Goal: Task Accomplishment & Management: Use online tool/utility

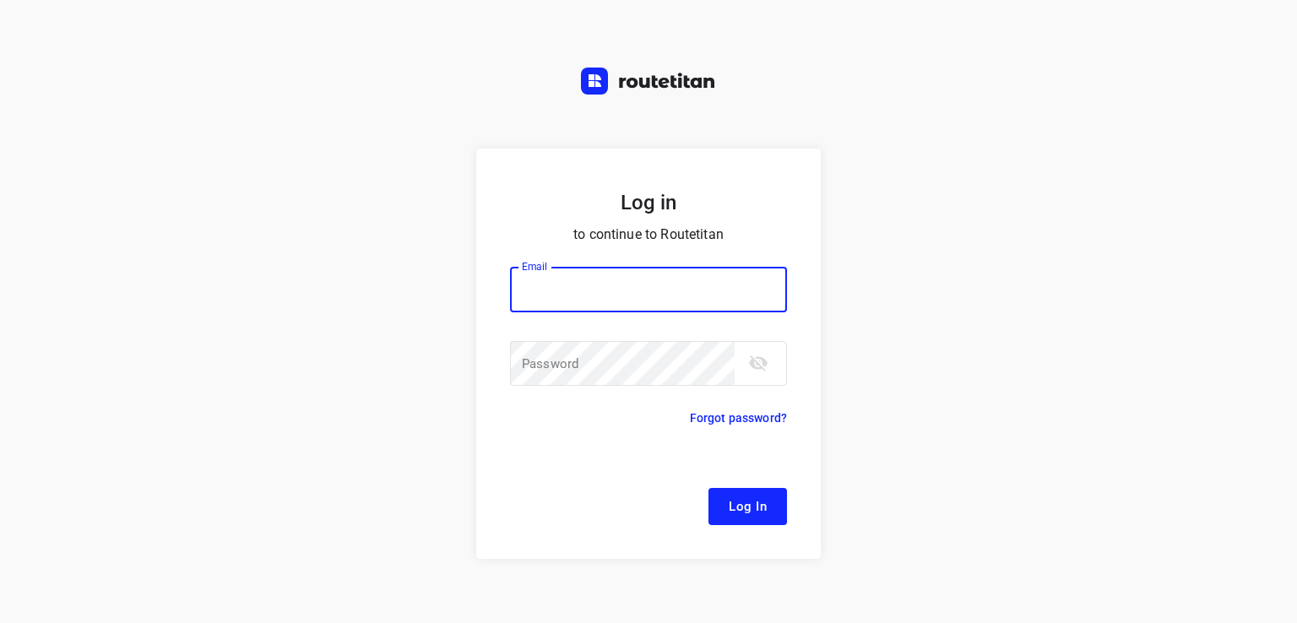
click at [547, 288] on input "email" at bounding box center [648, 290] width 277 height 46
type input "[EMAIL_ADDRESS][DOMAIN_NAME]"
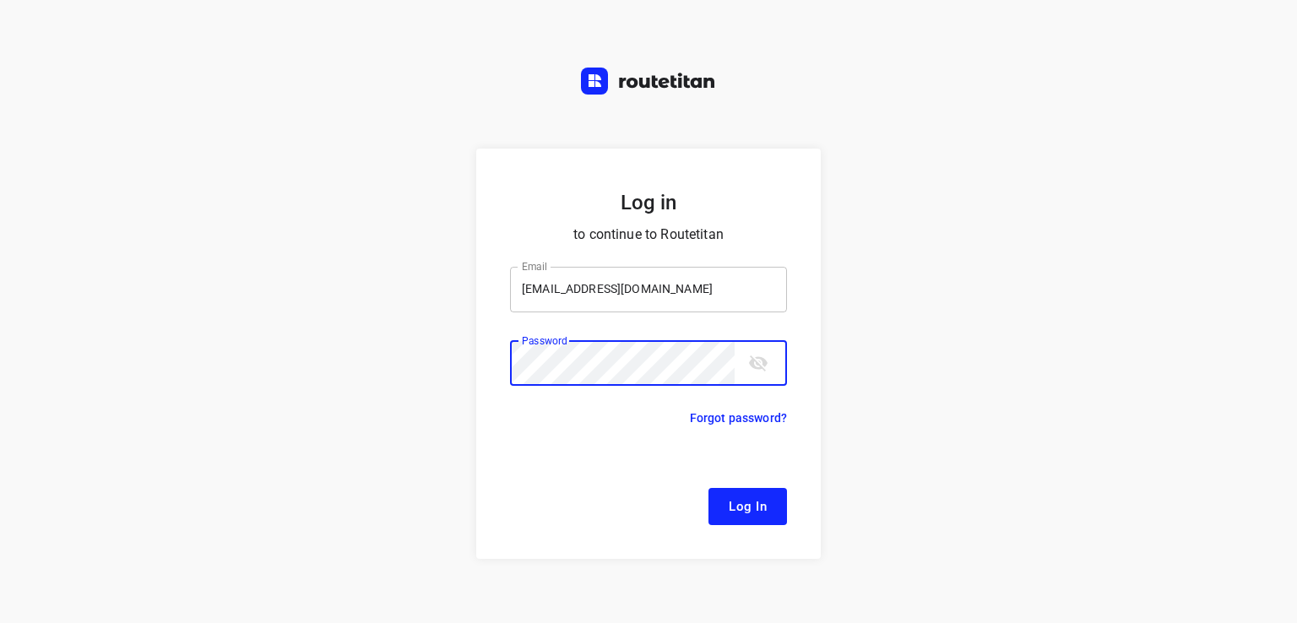
click at [709, 488] on button "Log In" at bounding box center [748, 506] width 79 height 37
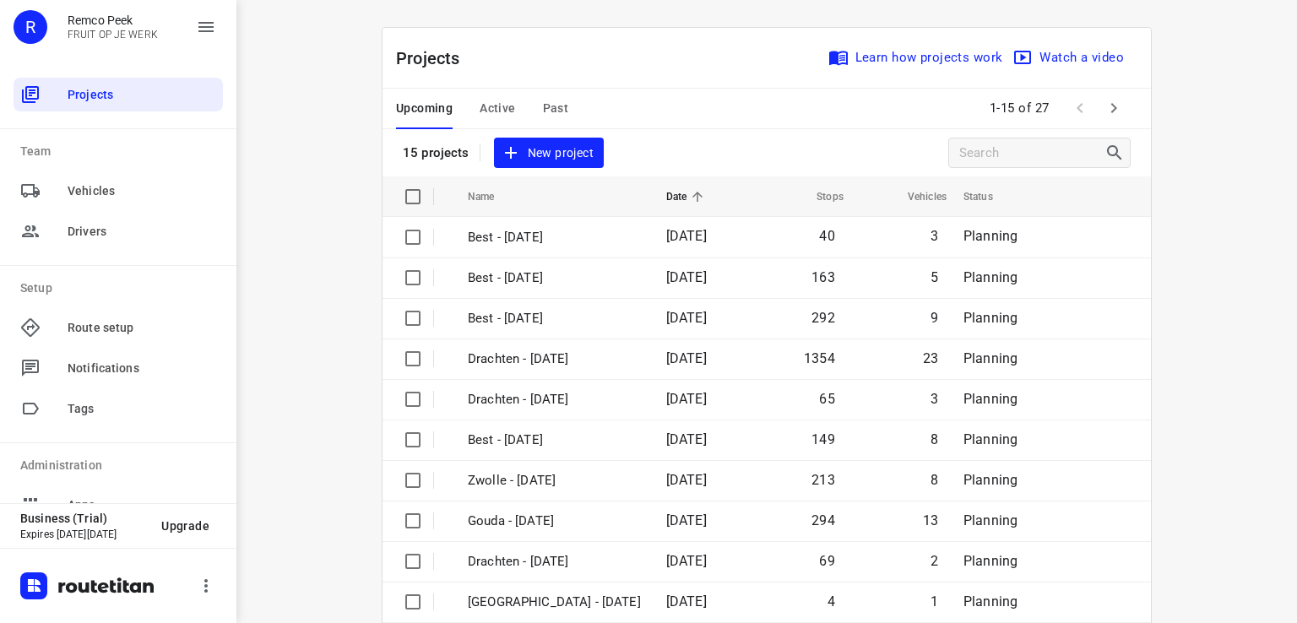
click at [491, 109] on span "Active" at bounding box center [497, 108] width 35 height 21
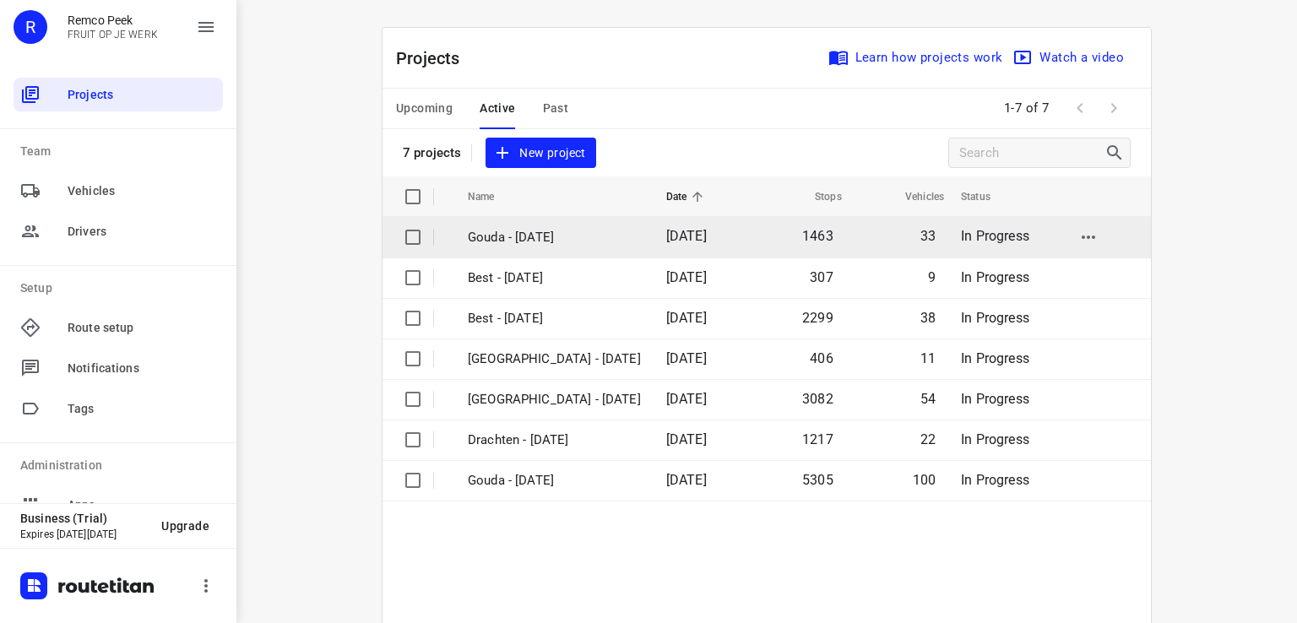
click at [529, 242] on p "Gouda - [DATE]" at bounding box center [554, 237] width 173 height 19
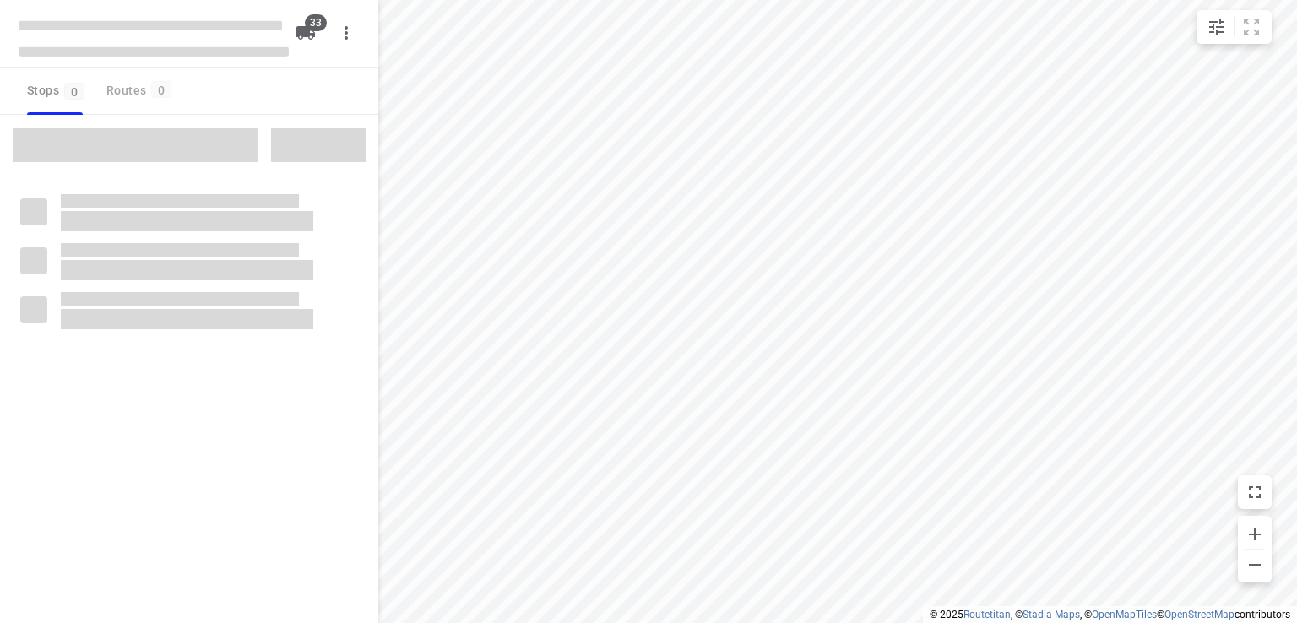
checkbox input "true"
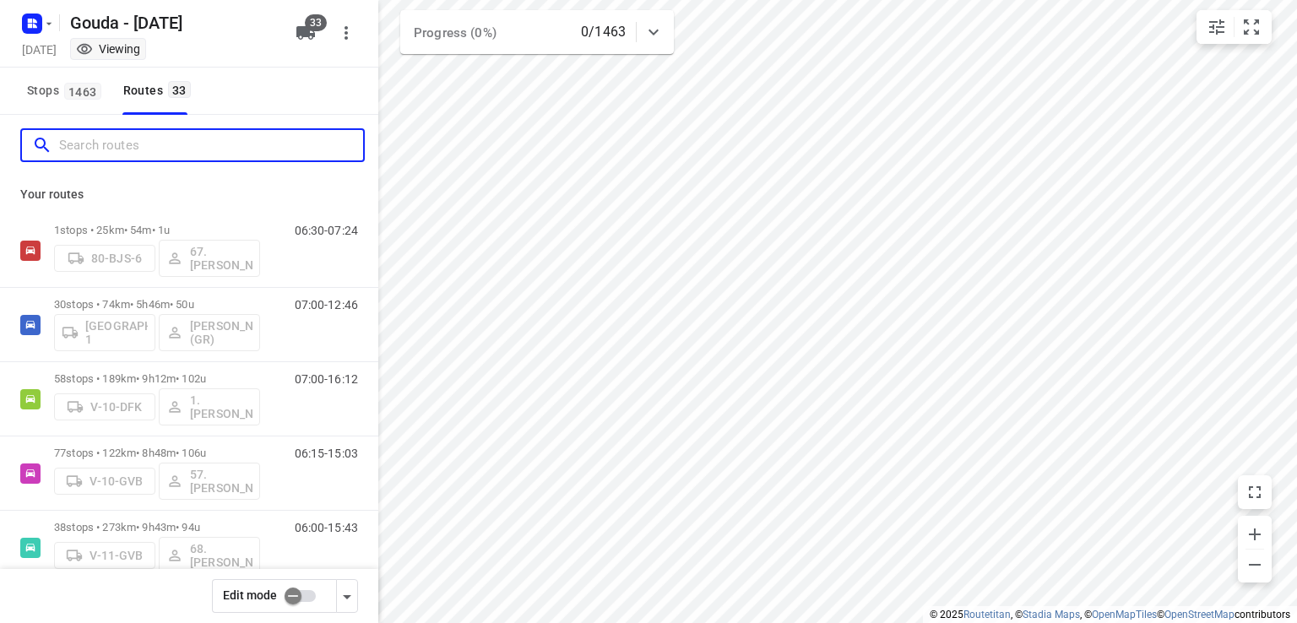
click at [199, 143] on input "Search routes" at bounding box center [211, 146] width 304 height 26
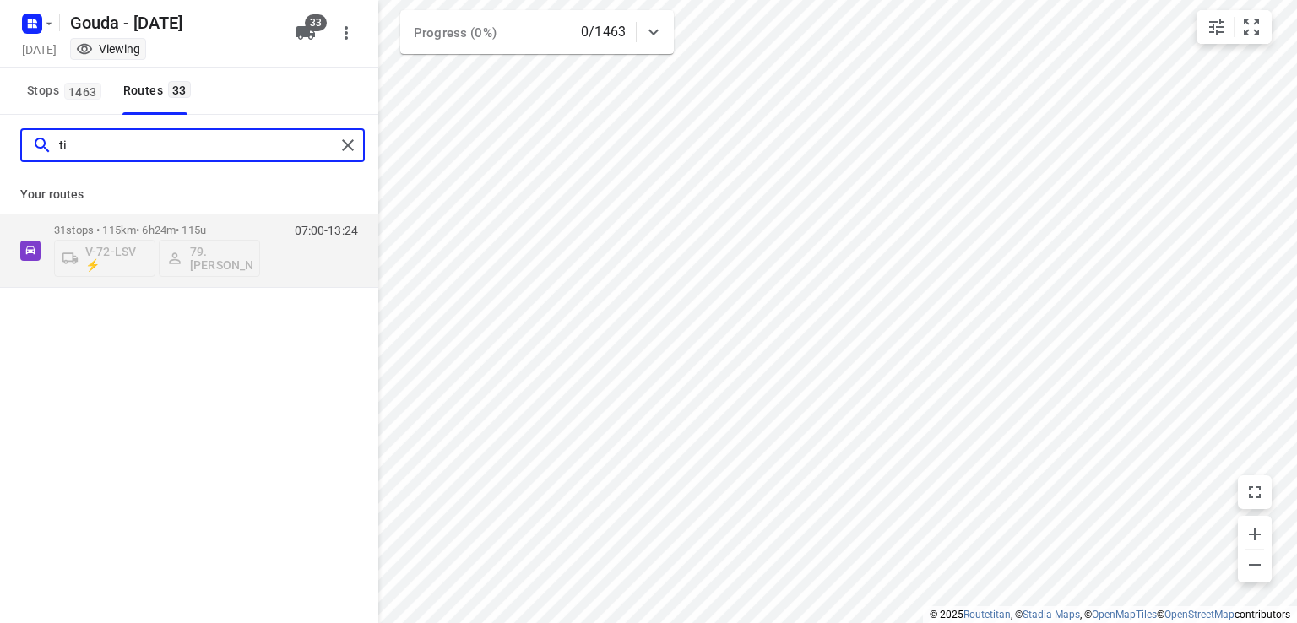
type input "t"
type input "timo"
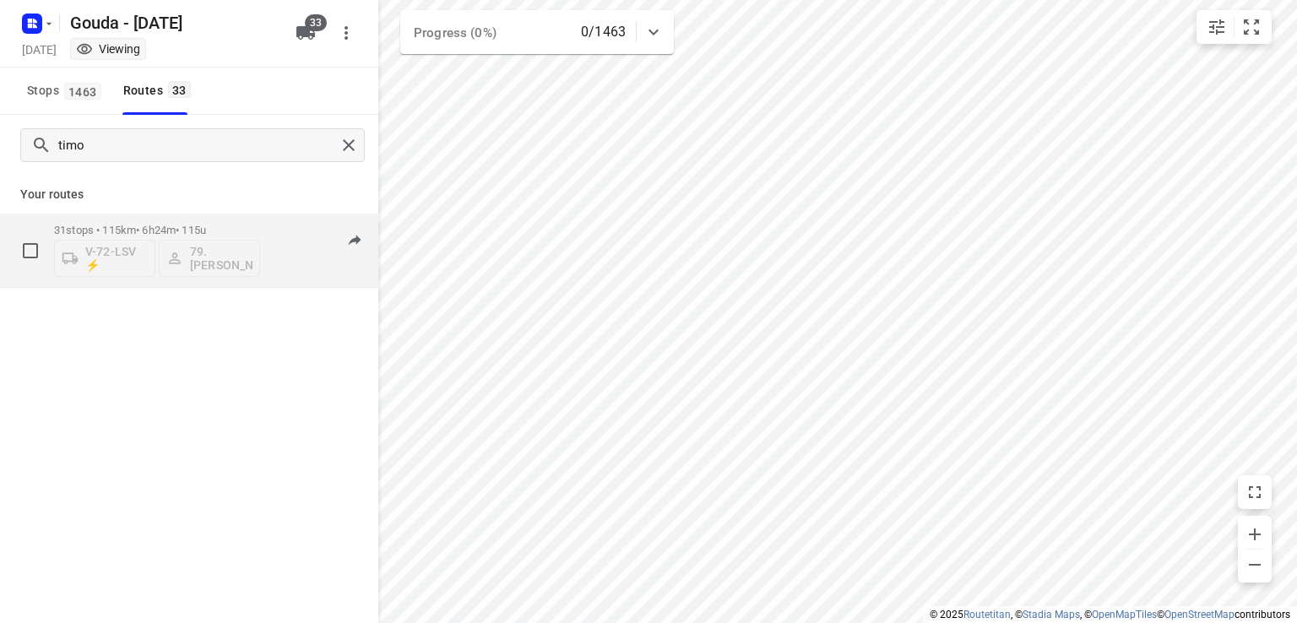
click at [229, 231] on p "31 stops • 115km • 6h24m • 115u" at bounding box center [157, 230] width 206 height 13
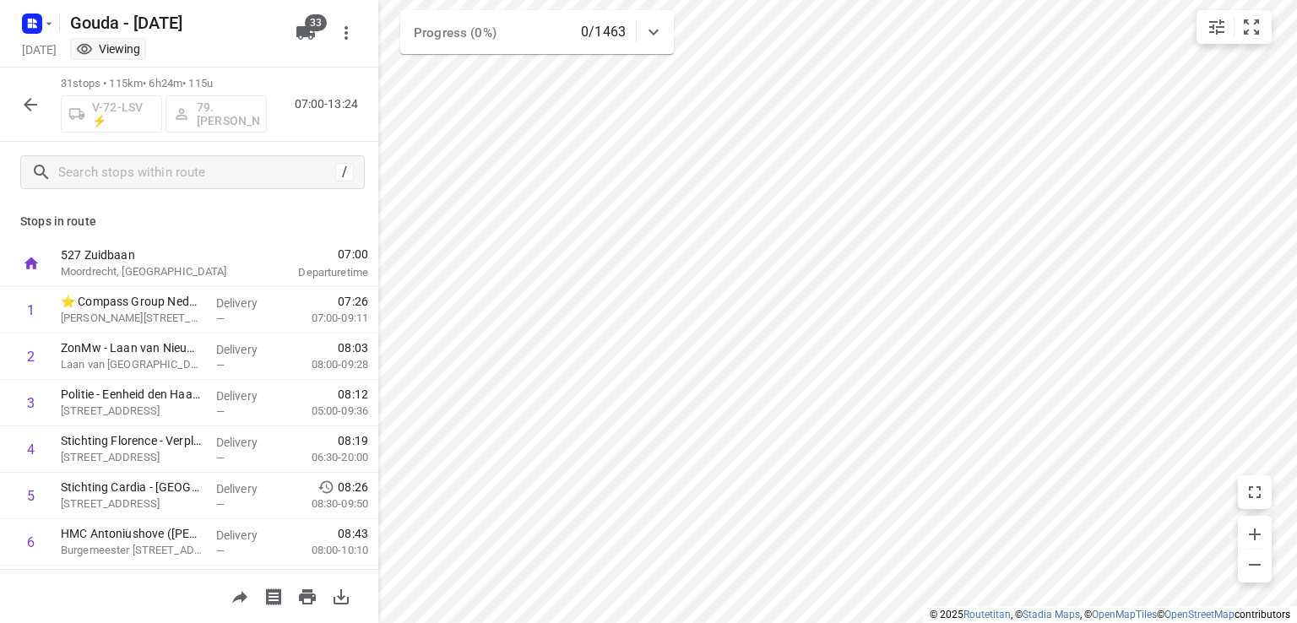
click at [36, 108] on icon "button" at bounding box center [30, 105] width 20 height 20
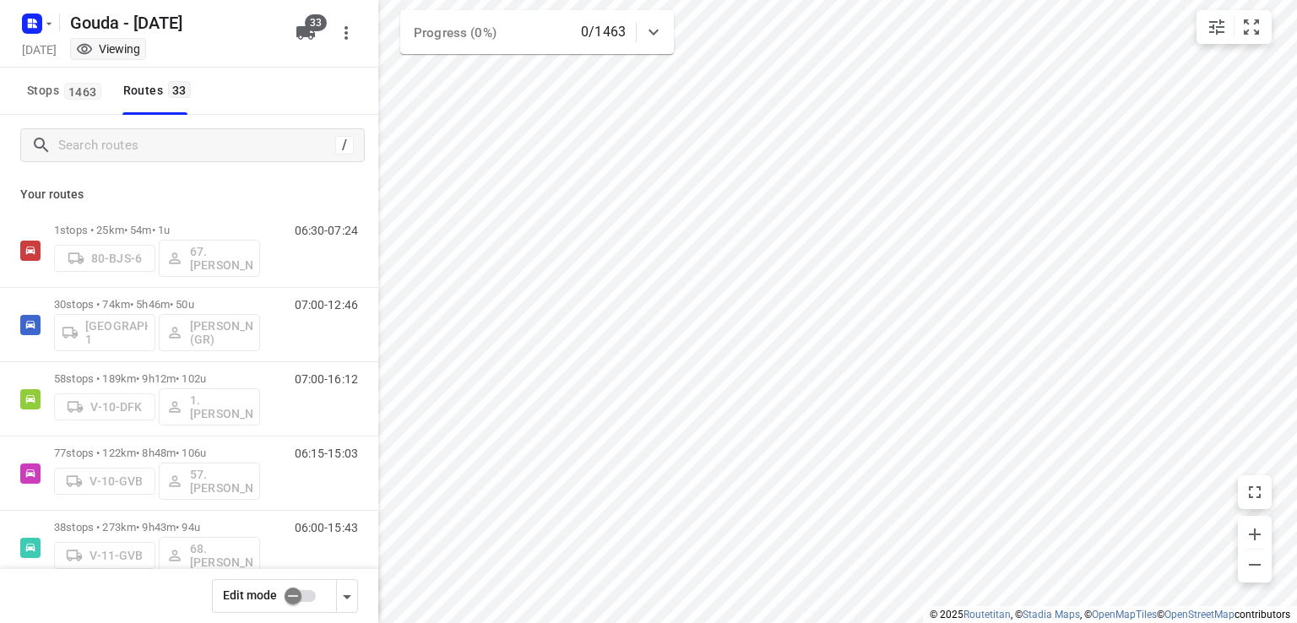
click at [209, 177] on div "Your routes 1 stops • 25km • 54m • 1u 80-BJS-6 67. [PERSON_NAME] 06:30-07:24 30…" at bounding box center [189, 423] width 378 height 495
click at [212, 151] on input "Search routes" at bounding box center [196, 146] width 275 height 26
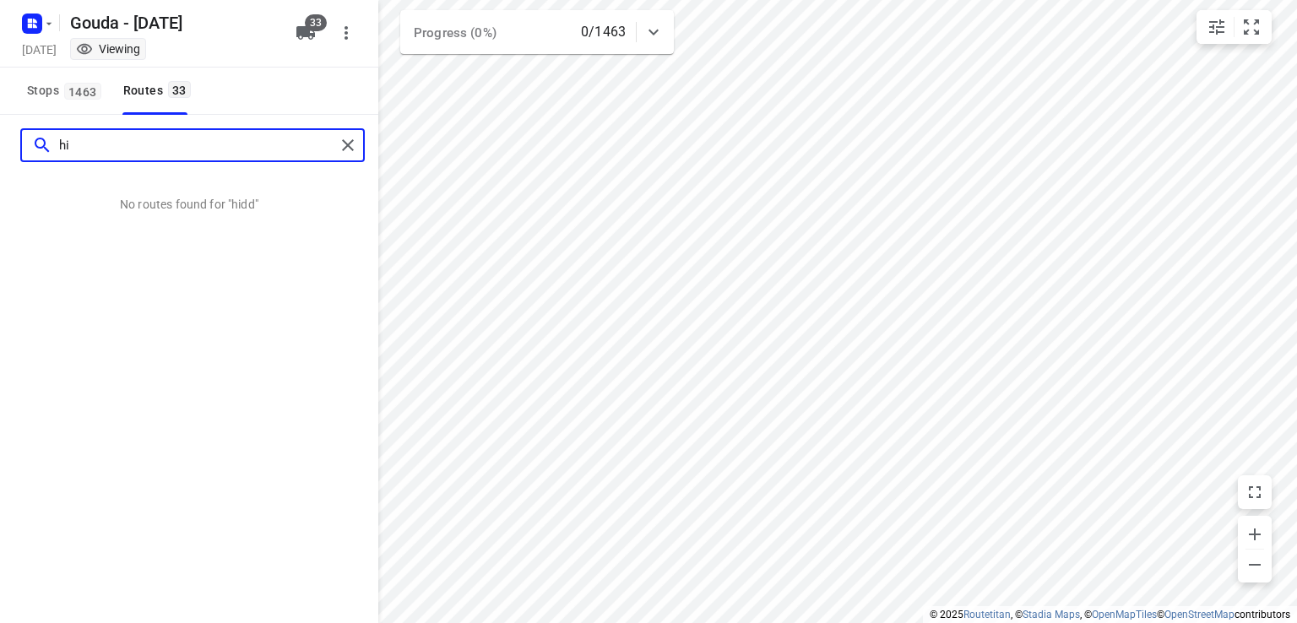
type input "h"
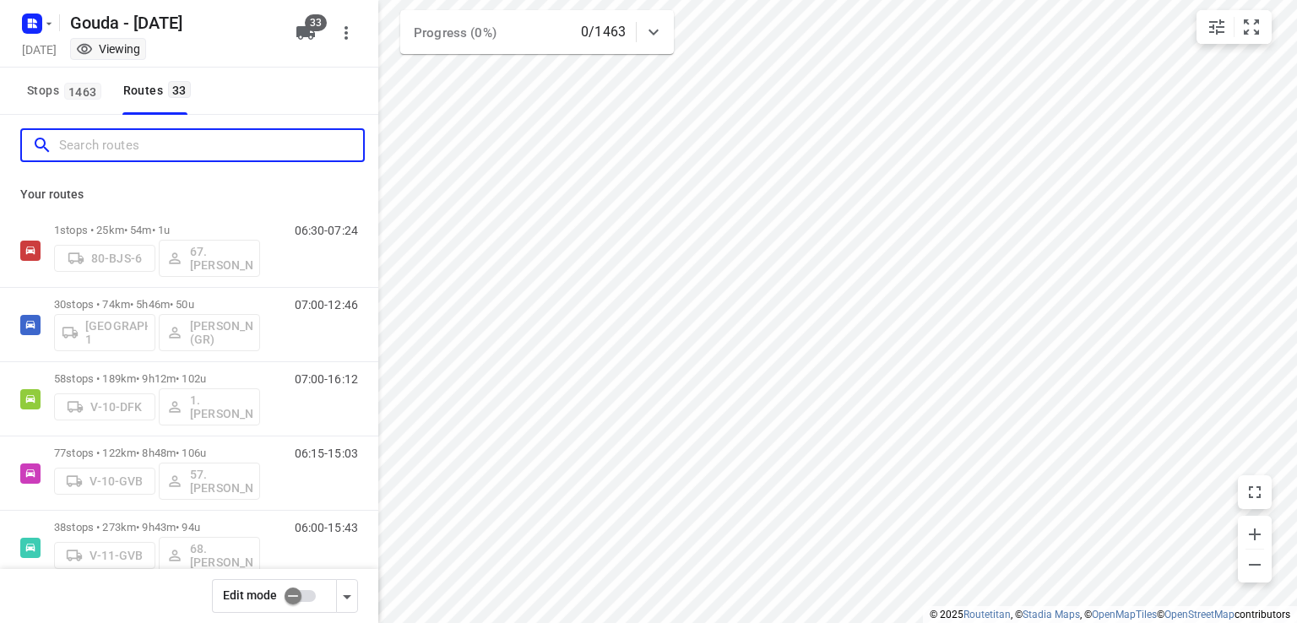
click at [212, 151] on input "Search routes" at bounding box center [211, 146] width 304 height 26
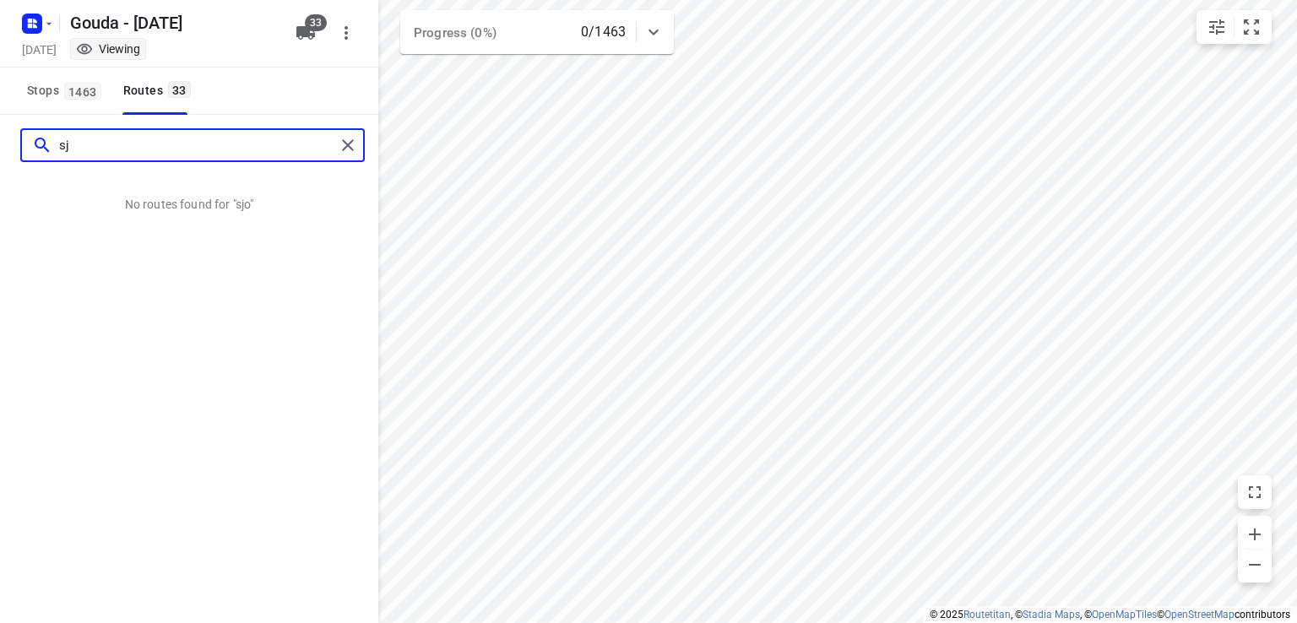
type input "s"
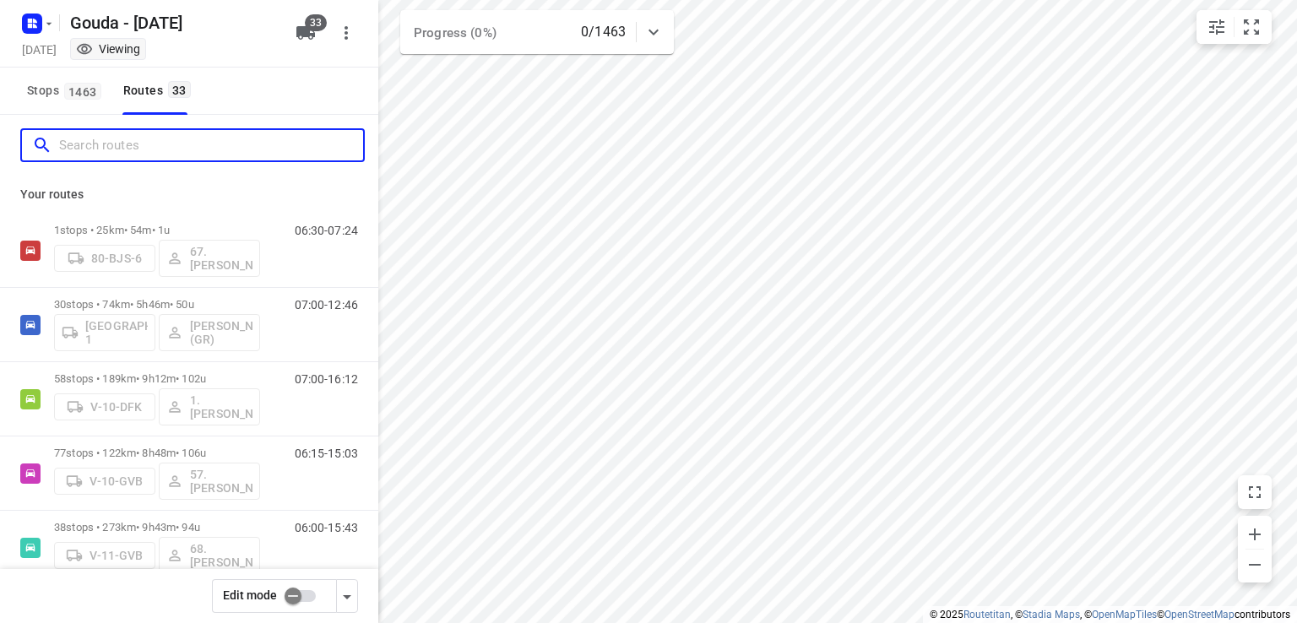
click at [207, 148] on input "Search routes" at bounding box center [211, 146] width 304 height 26
click at [45, 95] on span "Stops 1463" at bounding box center [66, 90] width 79 height 21
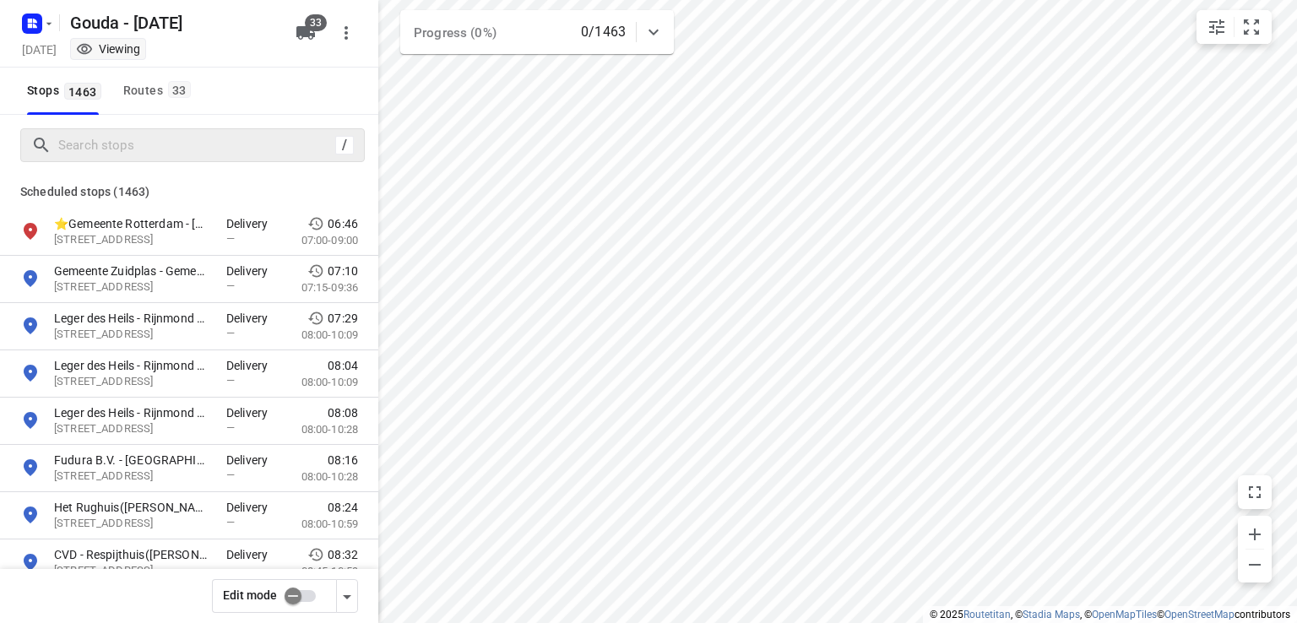
drag, startPoint x: 150, startPoint y: 128, endPoint x: 150, endPoint y: 139, distance: 11.0
click at [150, 135] on div "/" at bounding box center [192, 145] width 345 height 34
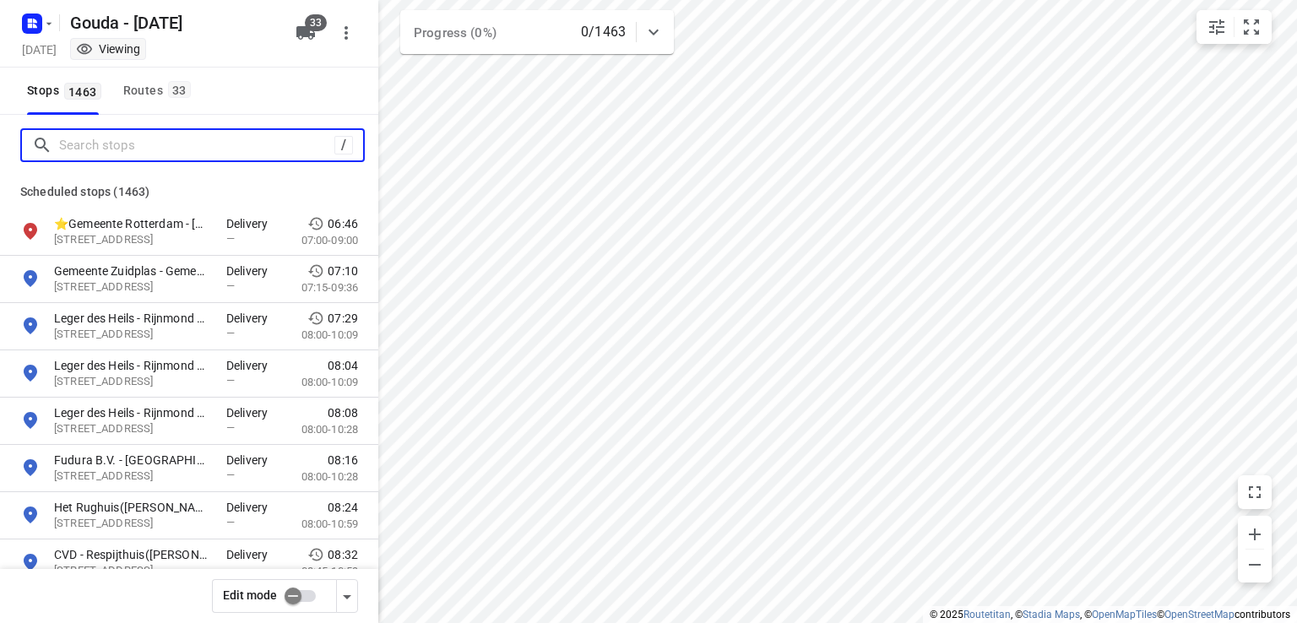
click at [149, 149] on input "Search stops" at bounding box center [196, 146] width 275 height 26
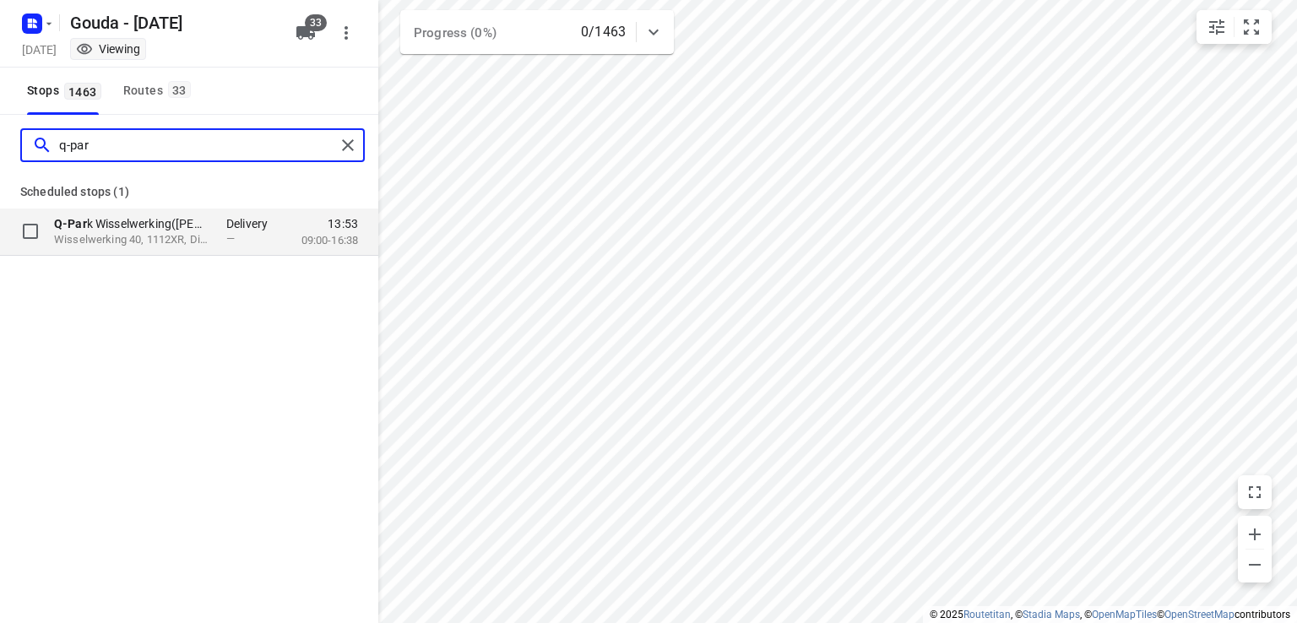
type input "q-par"
click at [155, 213] on div "Q-Par k Wisselwerking([PERSON_NAME] & [PERSON_NAME]) Wisselwerking 40, 1112XR, …" at bounding box center [189, 232] width 378 height 47
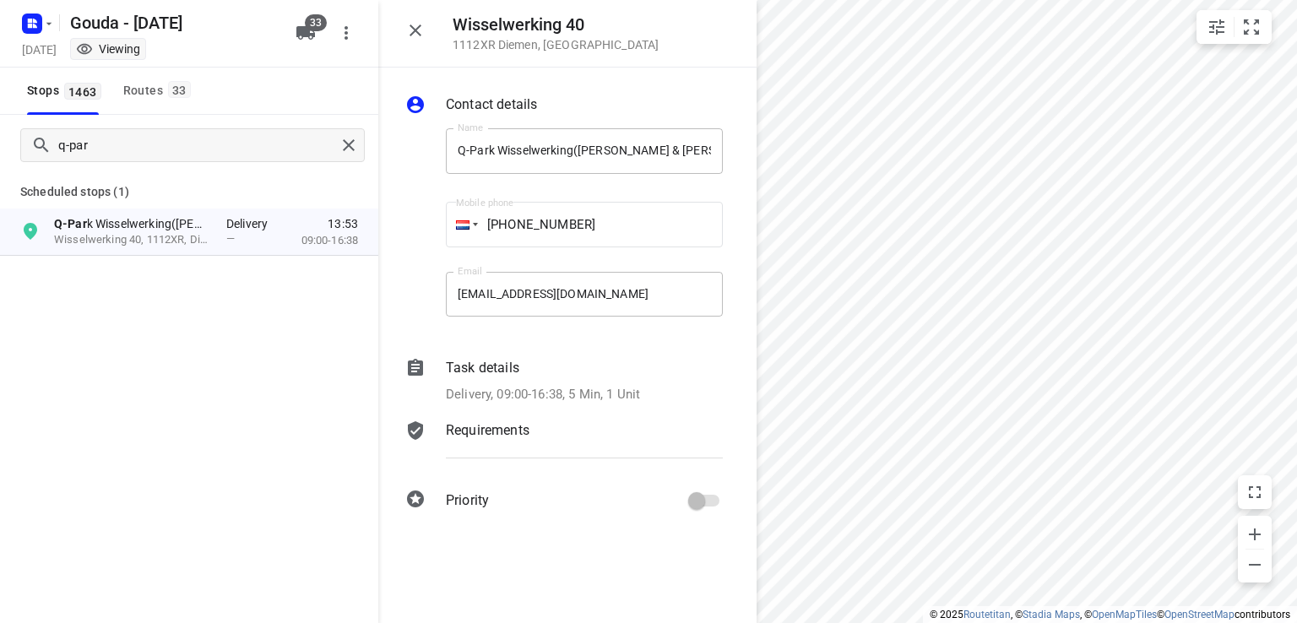
click at [414, 35] on icon "button" at bounding box center [415, 30] width 20 height 20
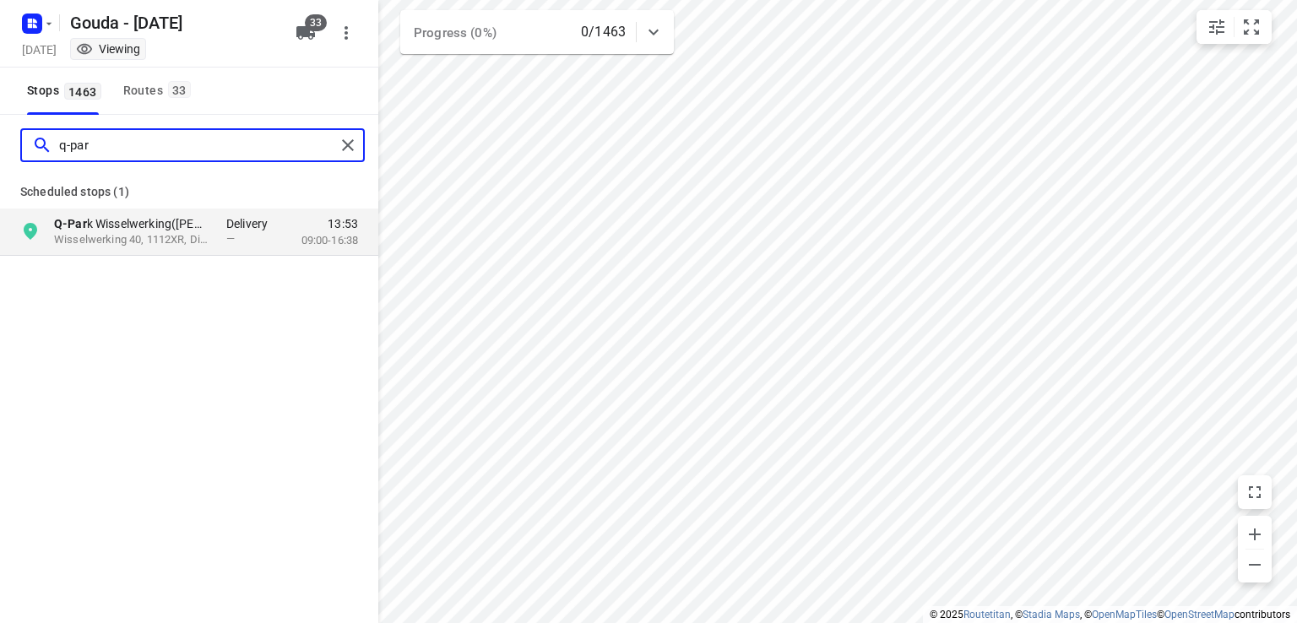
drag, startPoint x: 122, startPoint y: 141, endPoint x: 24, endPoint y: 159, distance: 99.6
click at [24, 159] on div "q-par" at bounding box center [192, 145] width 345 height 34
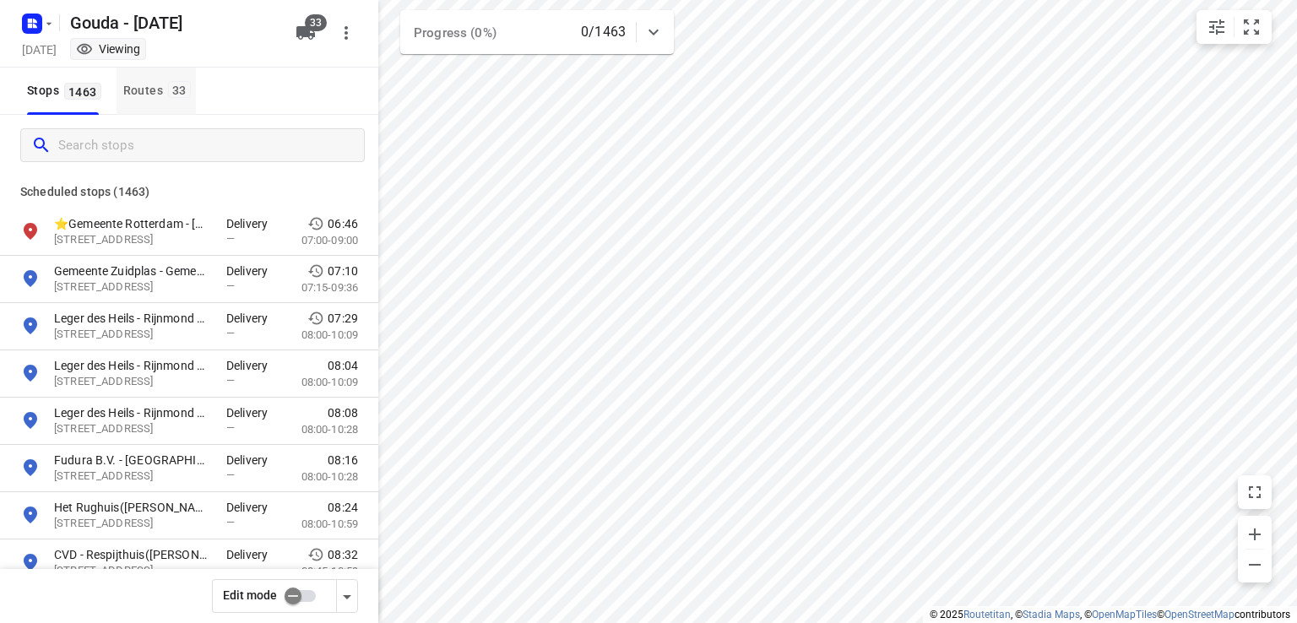
click at [168, 85] on span "33" at bounding box center [179, 89] width 23 height 17
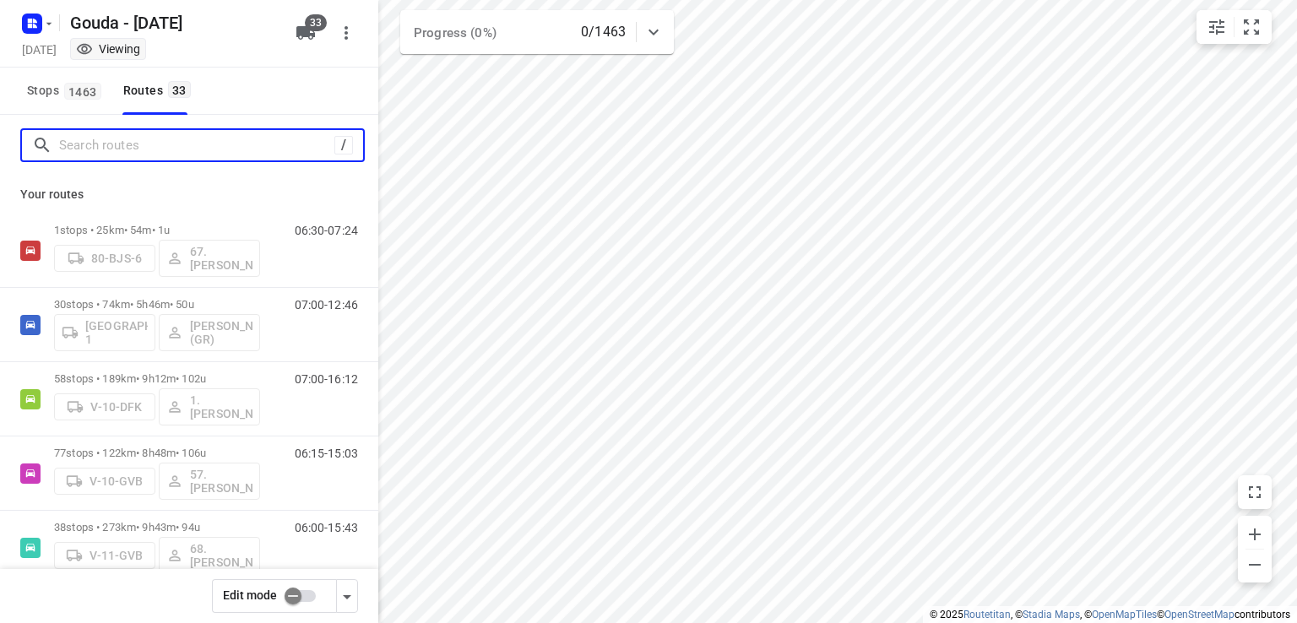
click at [162, 139] on input "Search routes" at bounding box center [196, 146] width 275 height 26
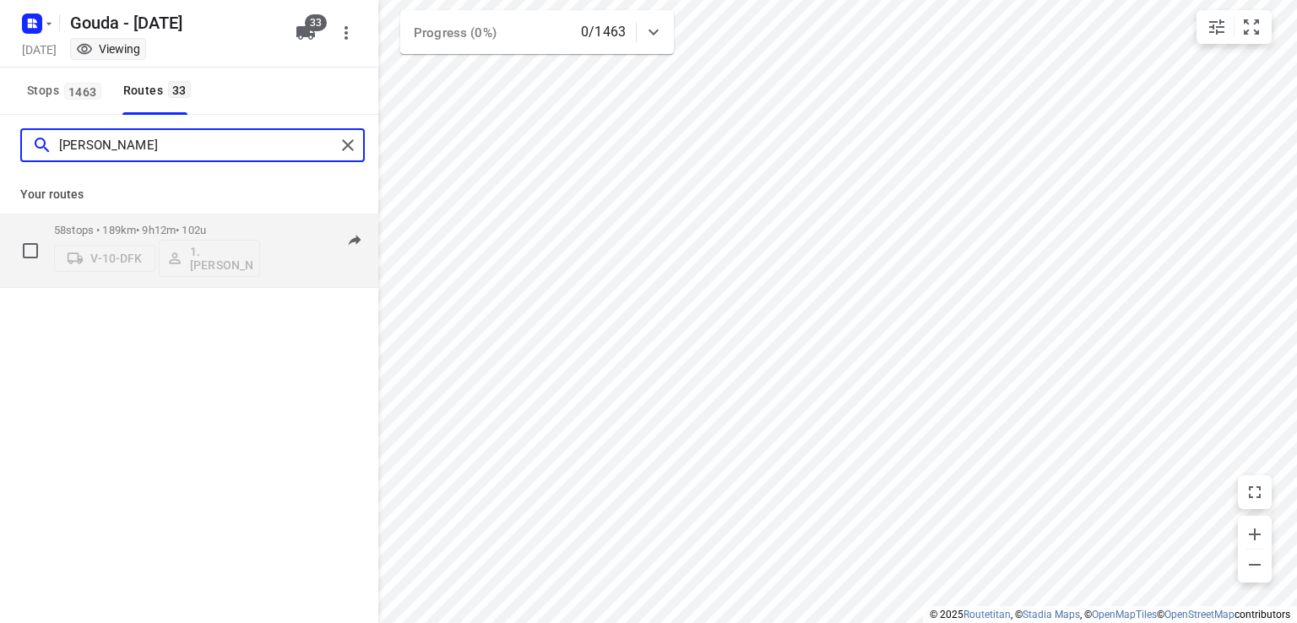
type input "[PERSON_NAME]"
click at [237, 222] on div "58 stops • 189km • 9h12m • 102u V-10-DFK 1. [PERSON_NAME]" at bounding box center [157, 250] width 206 height 70
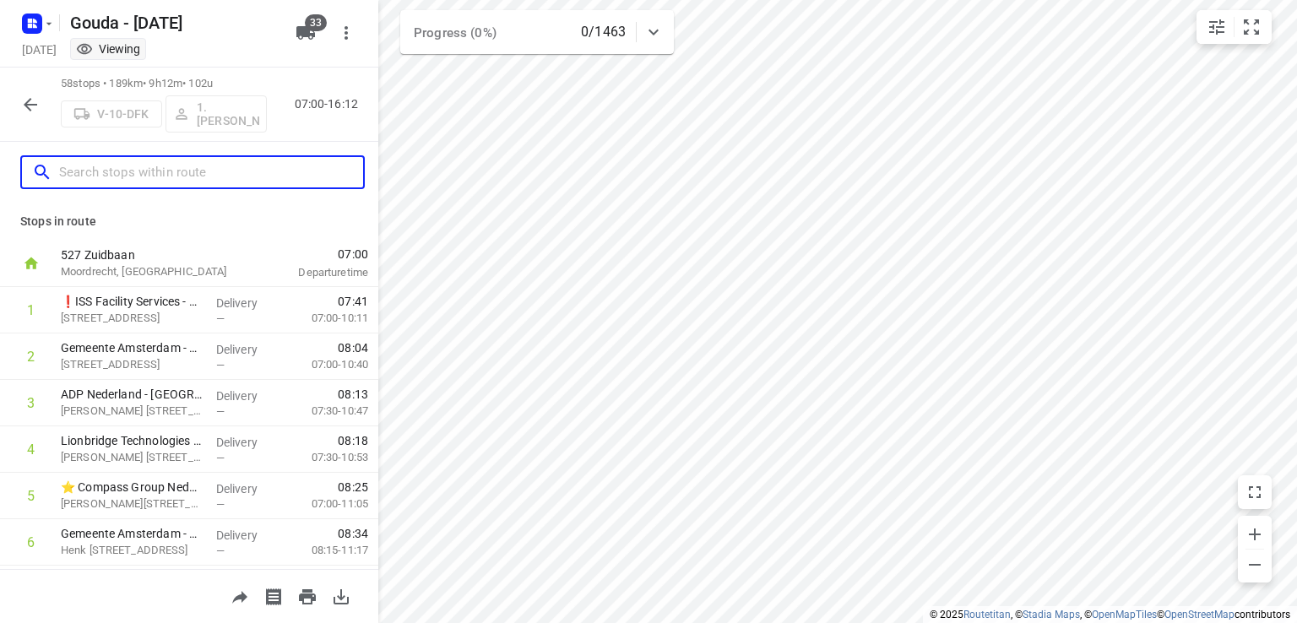
click at [199, 174] on input "text" at bounding box center [211, 173] width 304 height 26
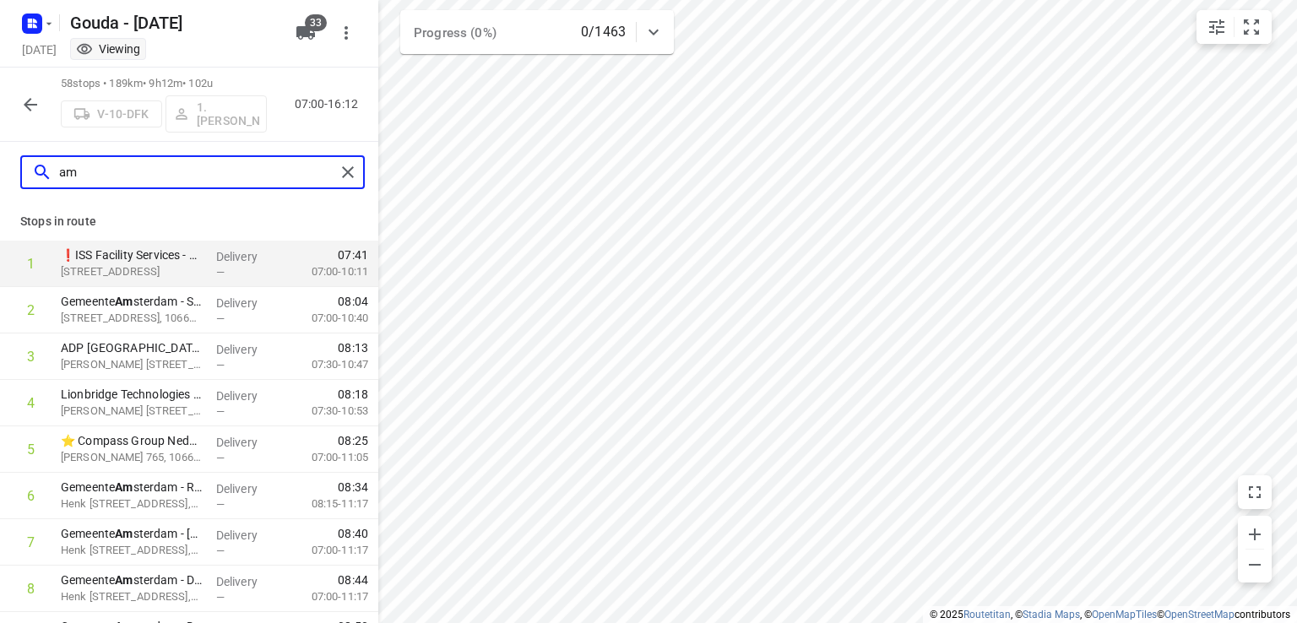
type input "a"
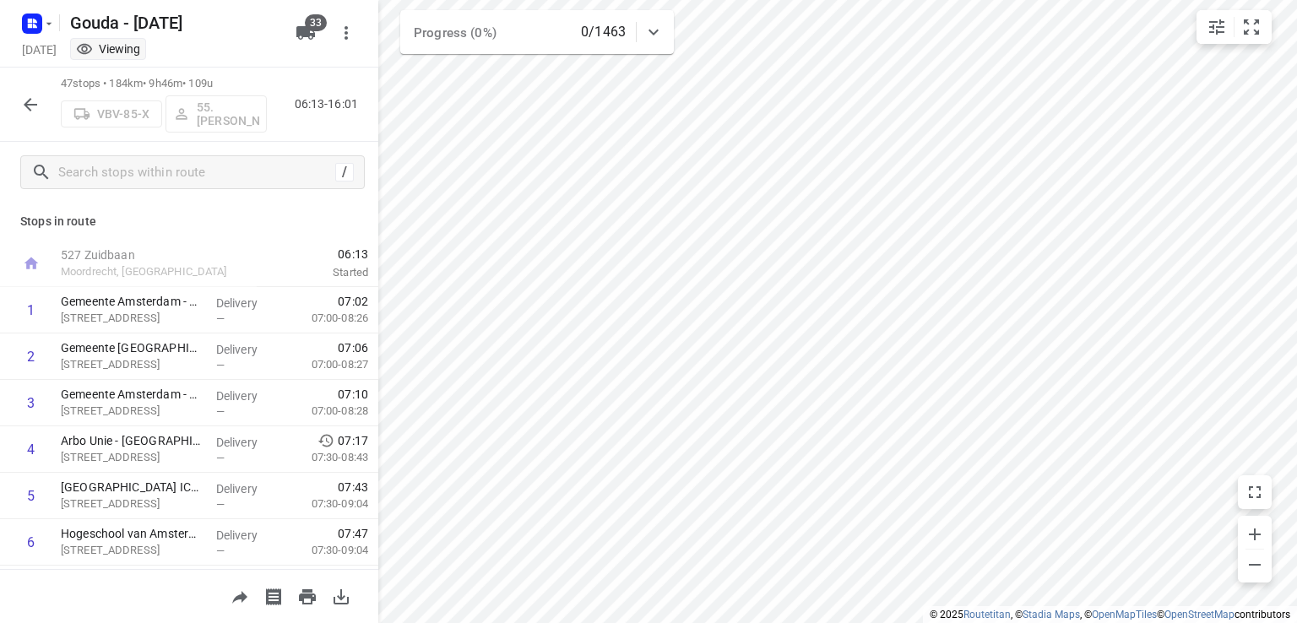
click at [32, 109] on icon "button" at bounding box center [30, 105] width 20 height 20
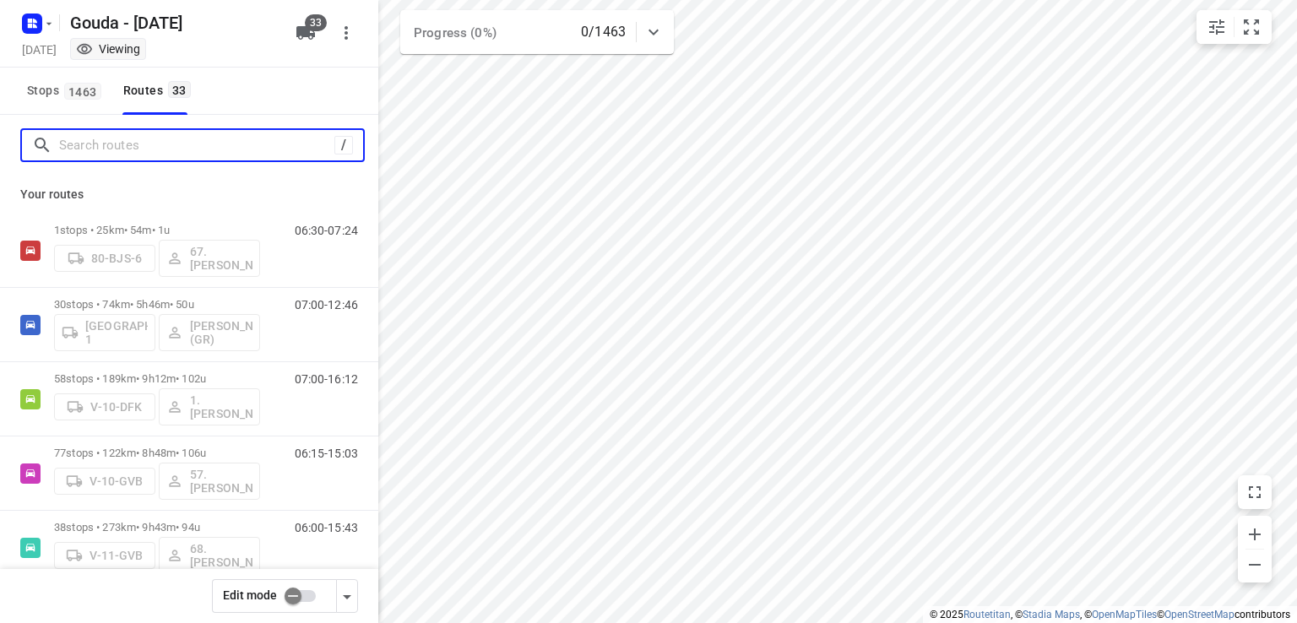
click at [170, 142] on input "Search routes" at bounding box center [196, 146] width 275 height 26
click at [181, 148] on input "Search routes" at bounding box center [196, 146] width 275 height 26
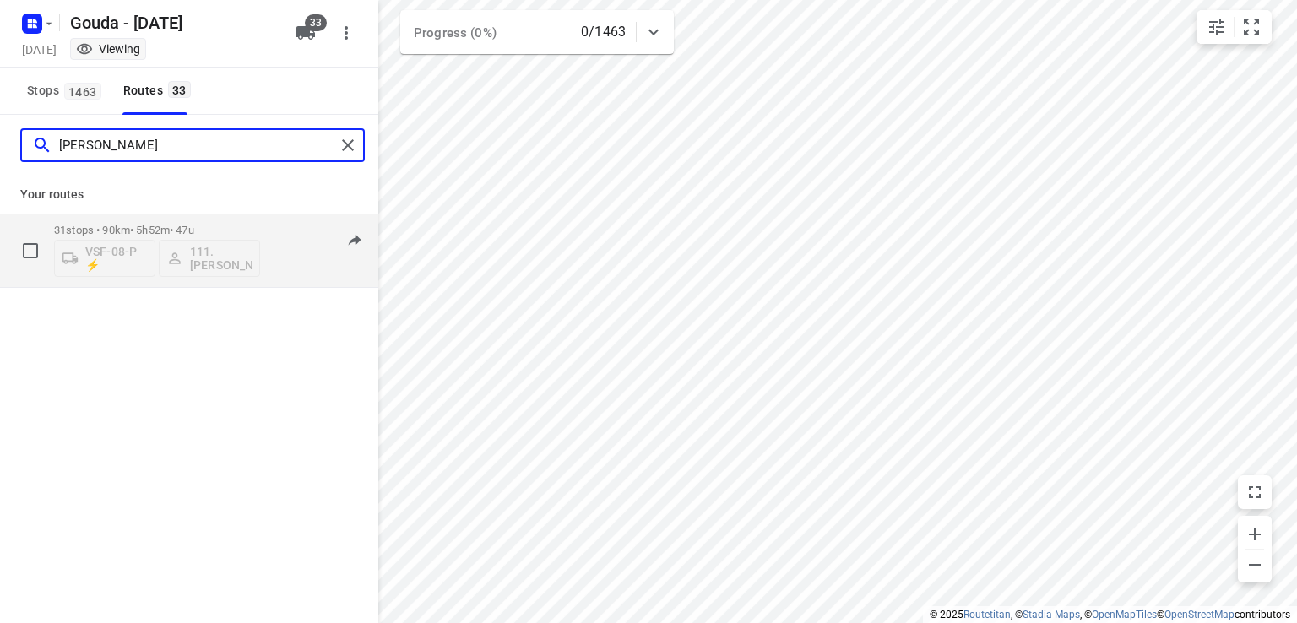
type input "[PERSON_NAME]"
click at [233, 214] on div "31 stops • 90km • 5h52m • 47u VSF-08-P ⚡ 111.[PERSON_NAME] 07:00-12:51" at bounding box center [189, 251] width 378 height 74
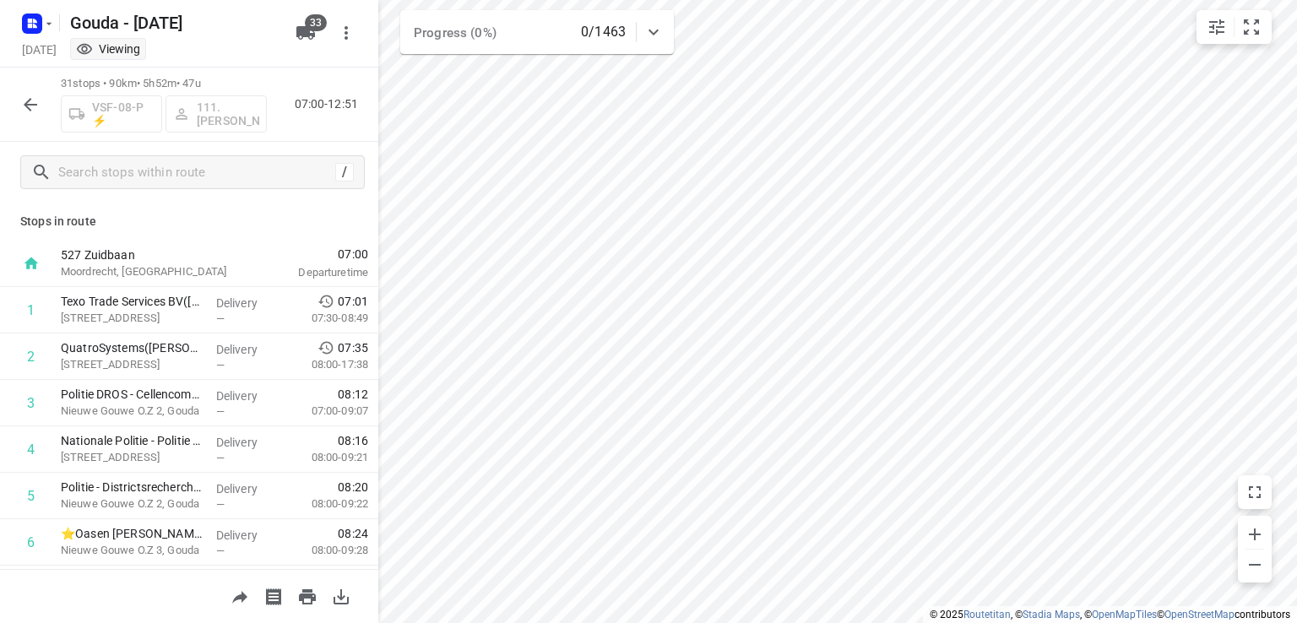
click at [36, 98] on icon "button" at bounding box center [30, 105] width 20 height 20
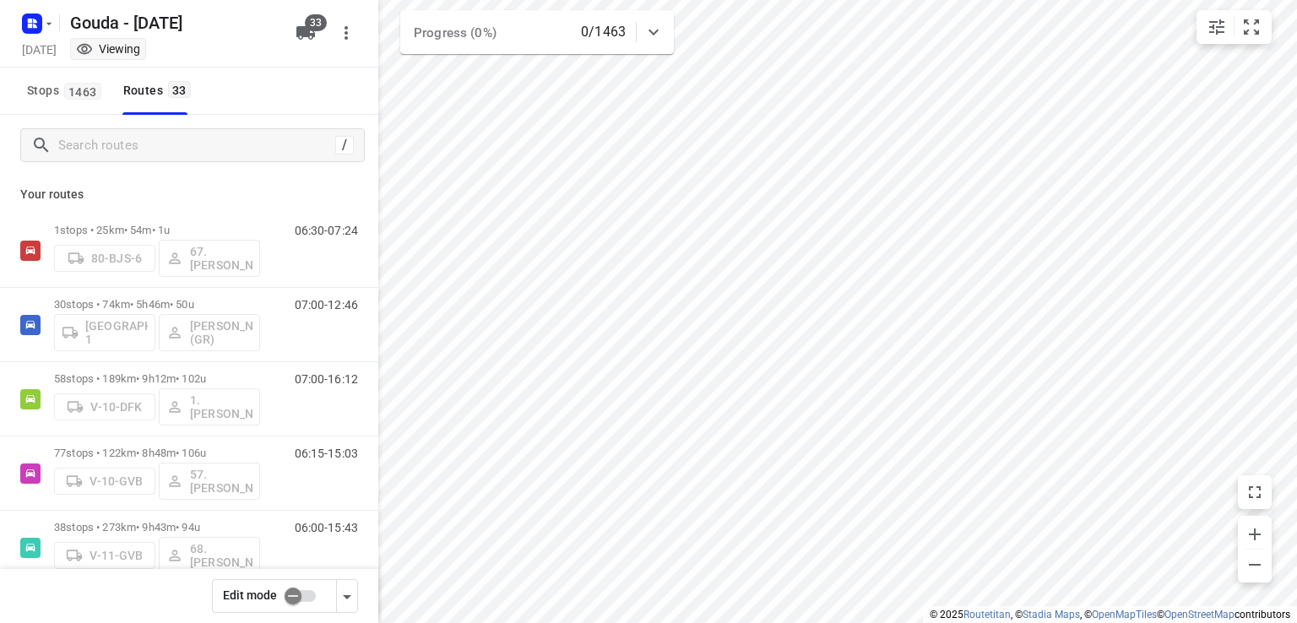
click at [293, 603] on input "checkbox" at bounding box center [293, 596] width 96 height 32
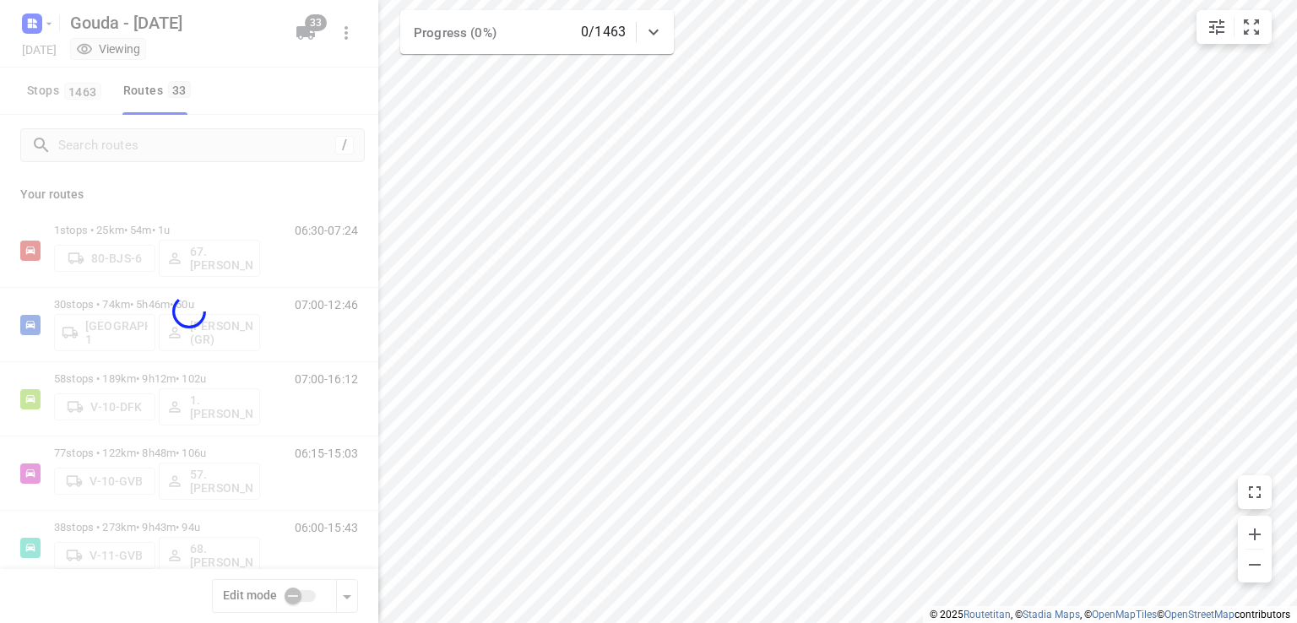
checkbox input "true"
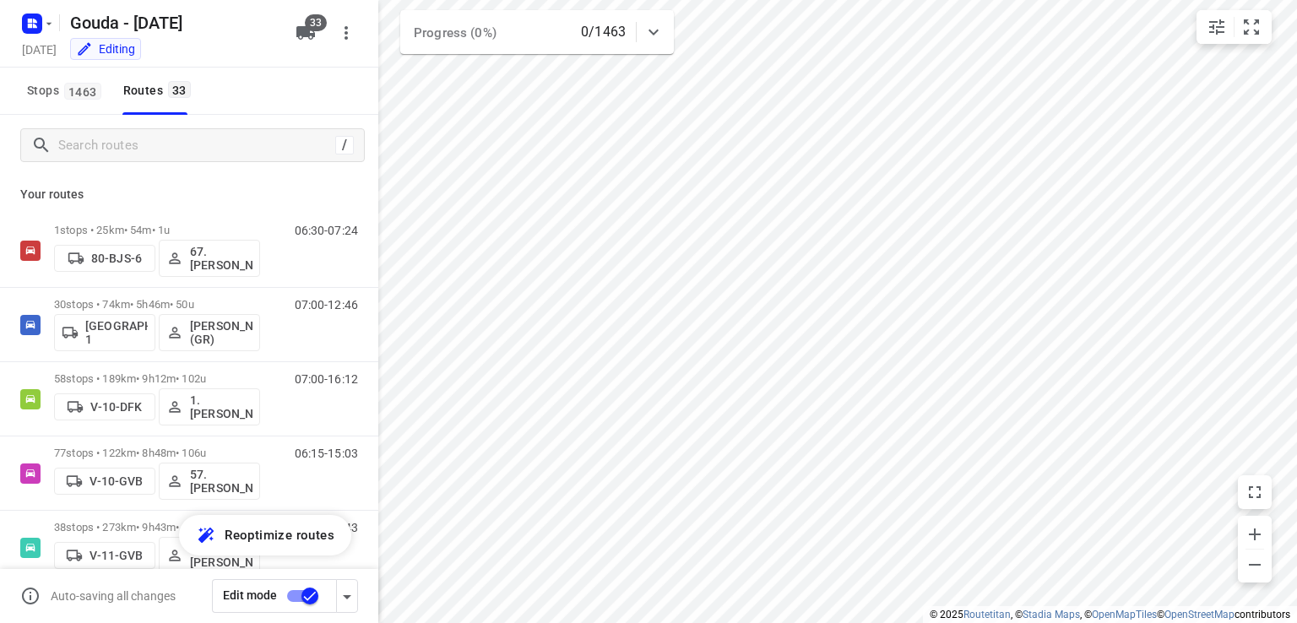
click at [147, 144] on div at bounding box center [189, 311] width 378 height 623
click at [173, 145] on input "Search routes" at bounding box center [196, 146] width 275 height 26
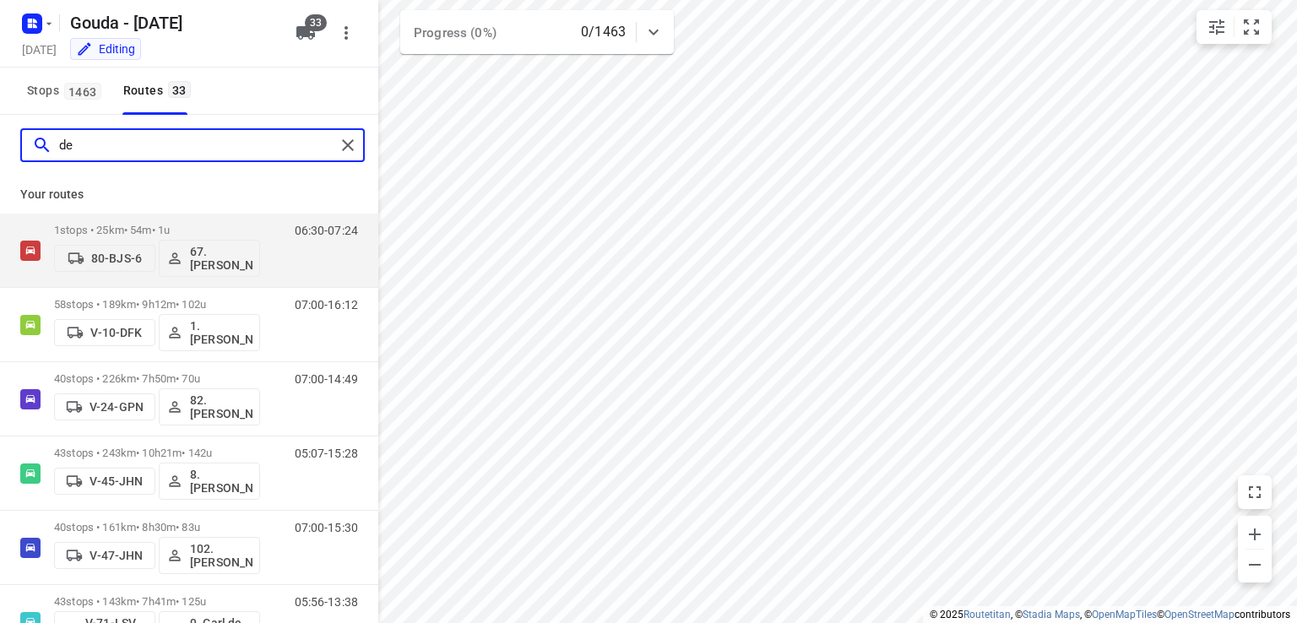
type input "d"
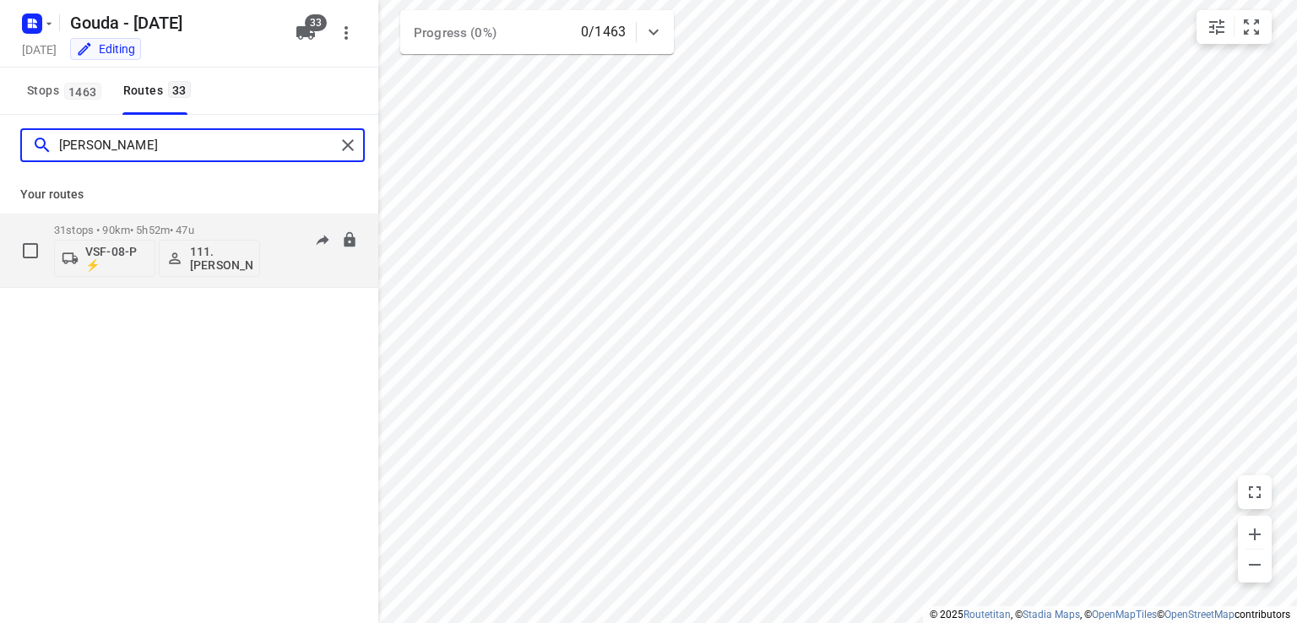
type input "[PERSON_NAME]"
click at [226, 224] on p "31 stops • 90km • 5h52m • 47u" at bounding box center [157, 230] width 206 height 13
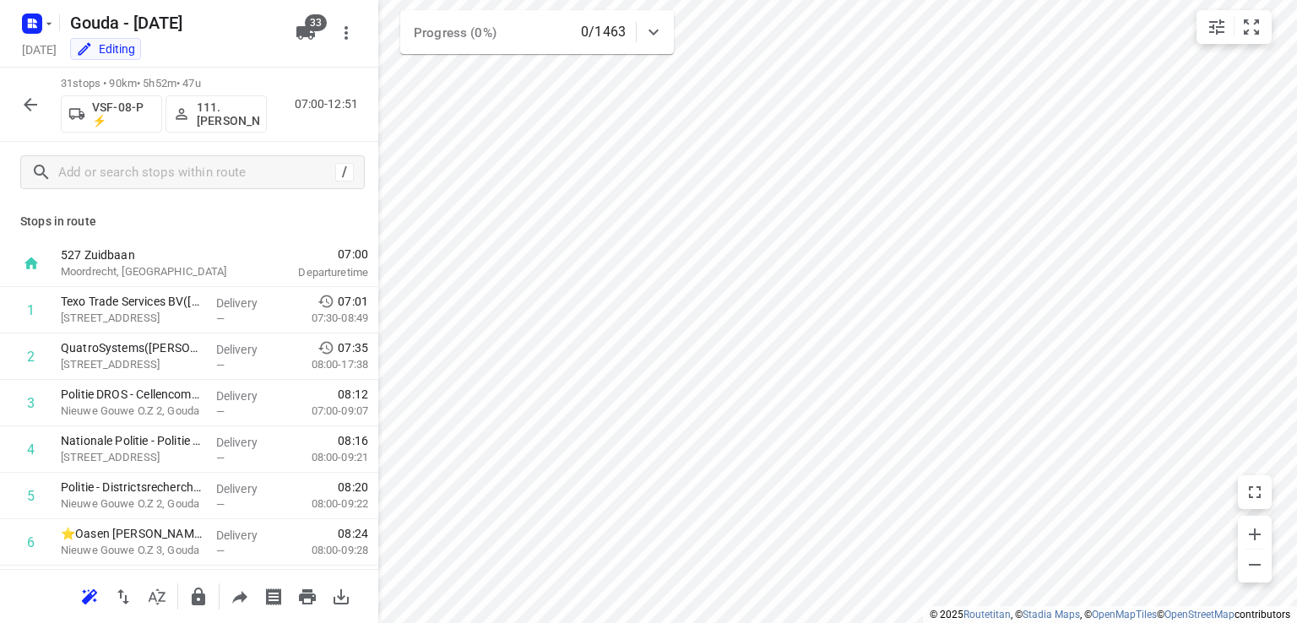
click at [240, 117] on p "111.[PERSON_NAME]" at bounding box center [228, 114] width 63 height 27
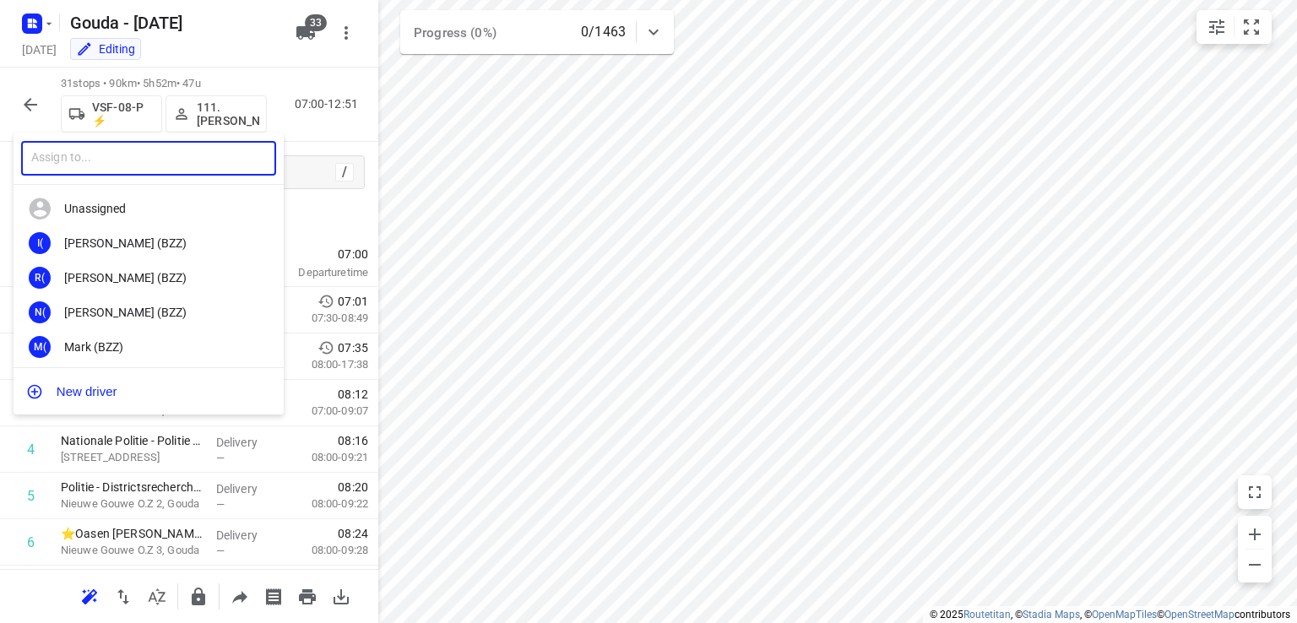
click at [207, 151] on input "text" at bounding box center [148, 158] width 255 height 35
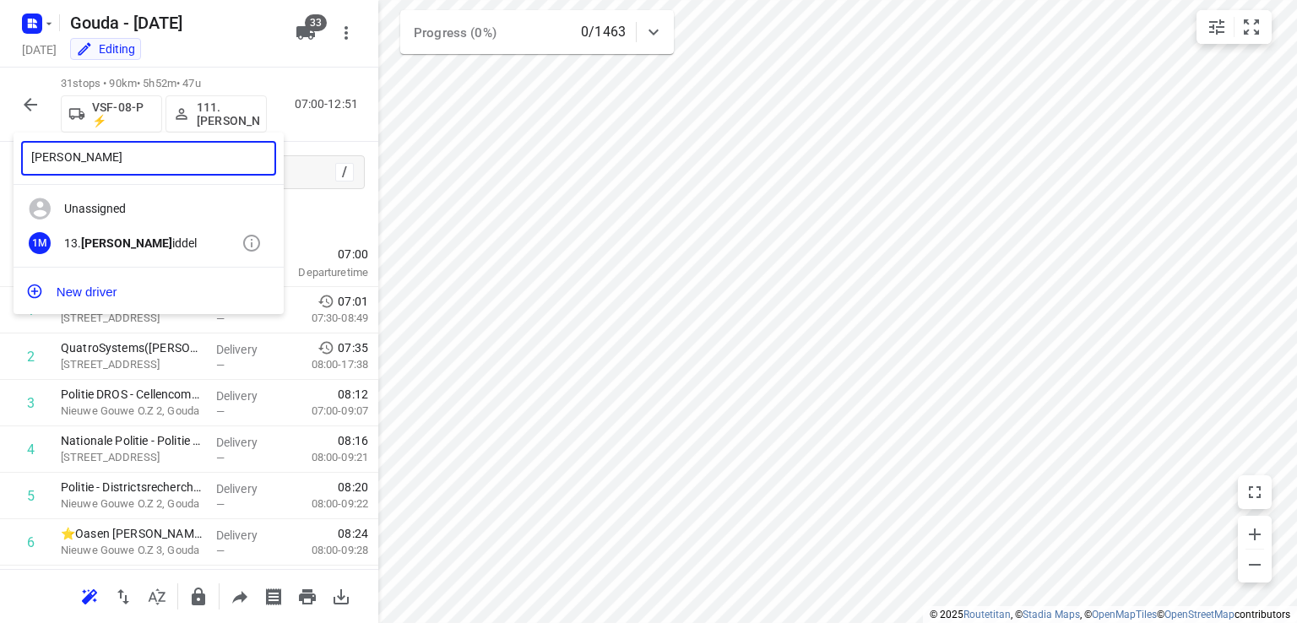
type input "[PERSON_NAME]"
click at [159, 239] on div "13. [PERSON_NAME]" at bounding box center [152, 244] width 177 height 14
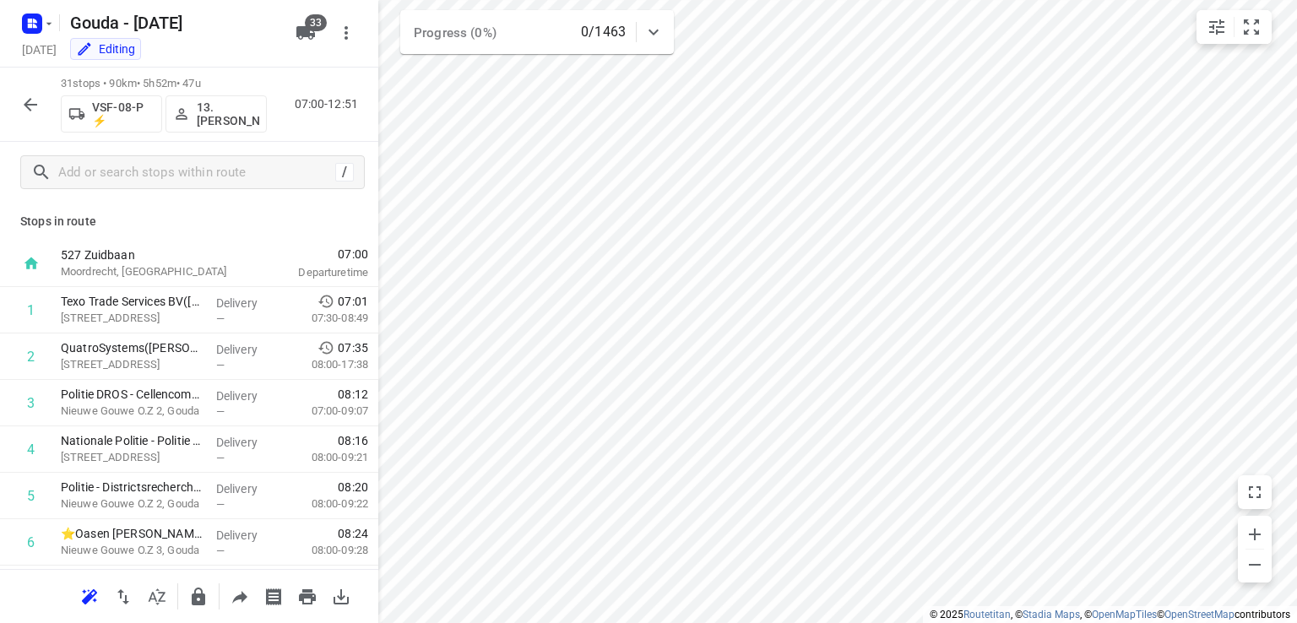
click at [35, 110] on icon "button" at bounding box center [30, 105] width 20 height 20
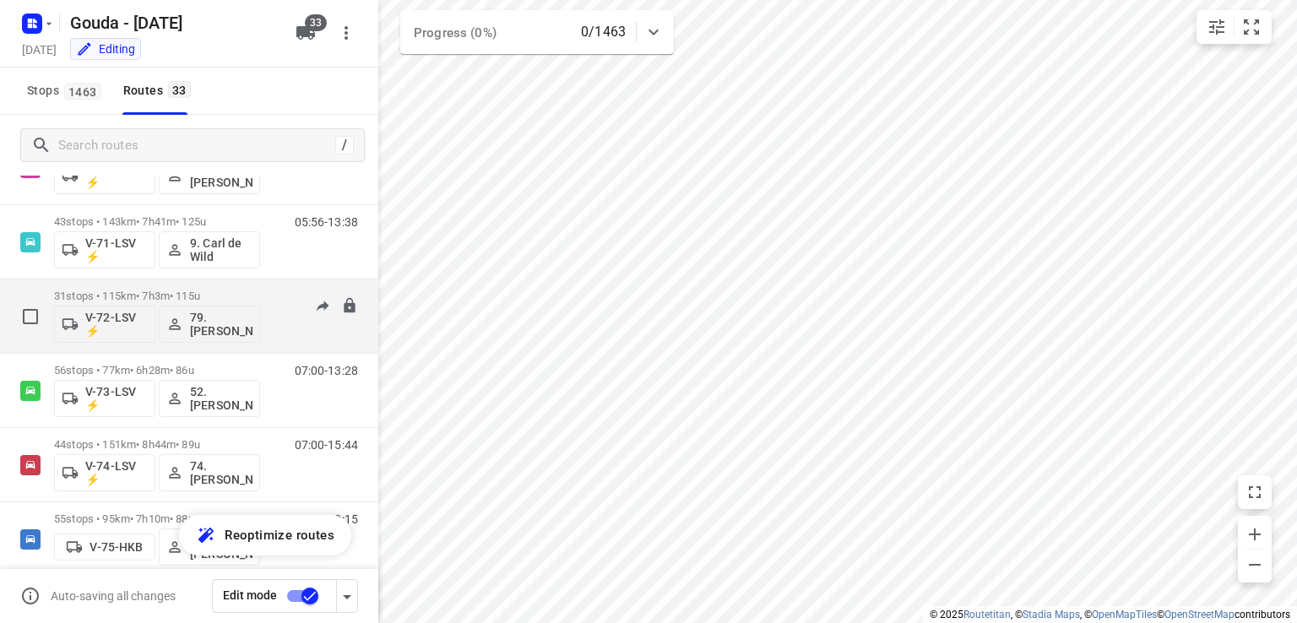
scroll to position [1161, 0]
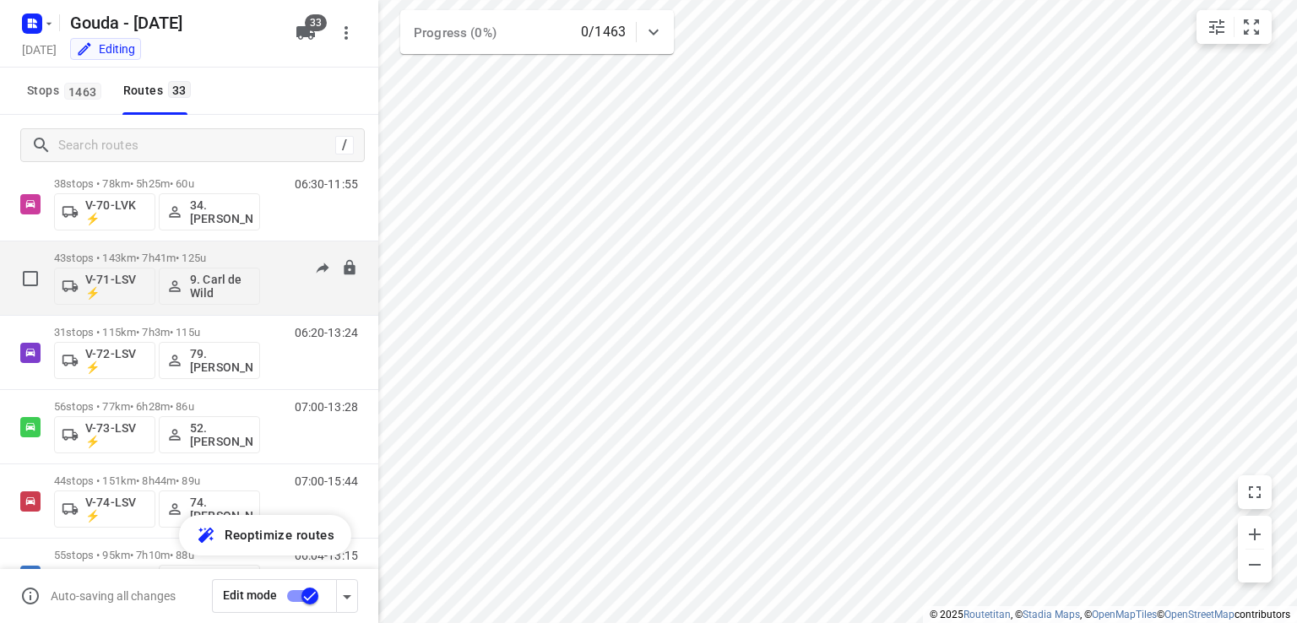
click at [238, 255] on p "43 stops • 143km • 7h41m • 125u" at bounding box center [157, 258] width 206 height 13
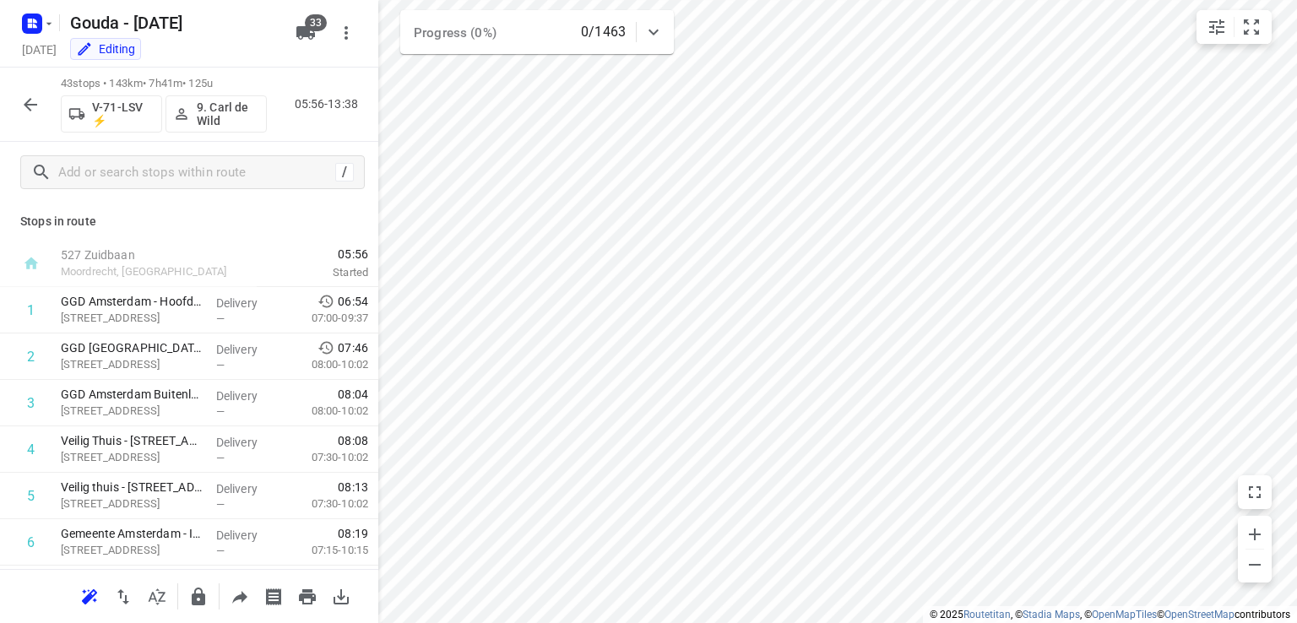
click at [37, 106] on icon "button" at bounding box center [30, 105] width 20 height 20
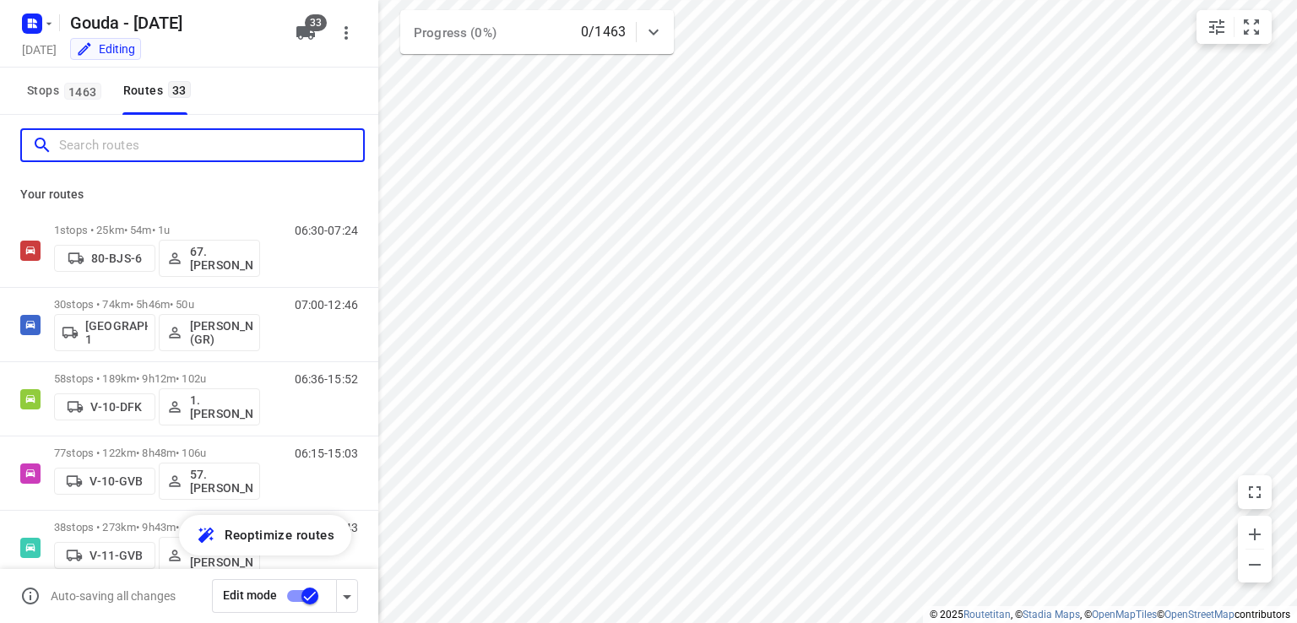
click at [204, 144] on input "Search routes" at bounding box center [211, 146] width 304 height 26
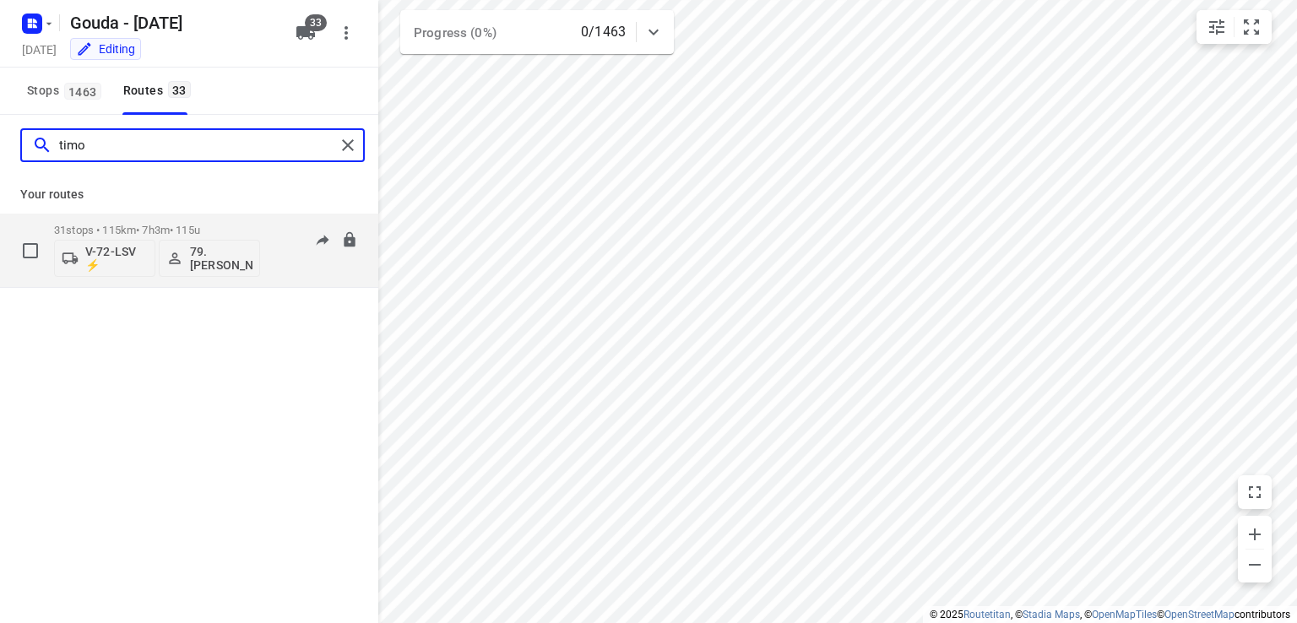
type input "timo"
click at [225, 224] on p "31 stops • 115km • 7h3m • 115u" at bounding box center [157, 230] width 206 height 13
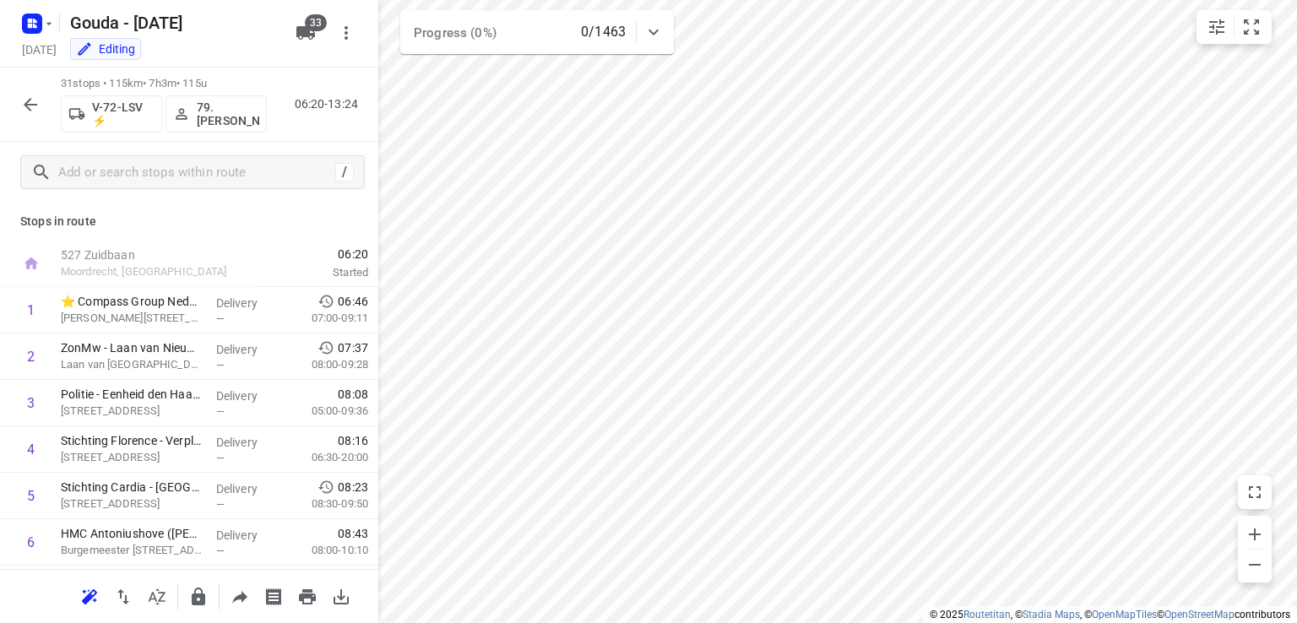
click at [30, 110] on icon "button" at bounding box center [31, 105] width 14 height 14
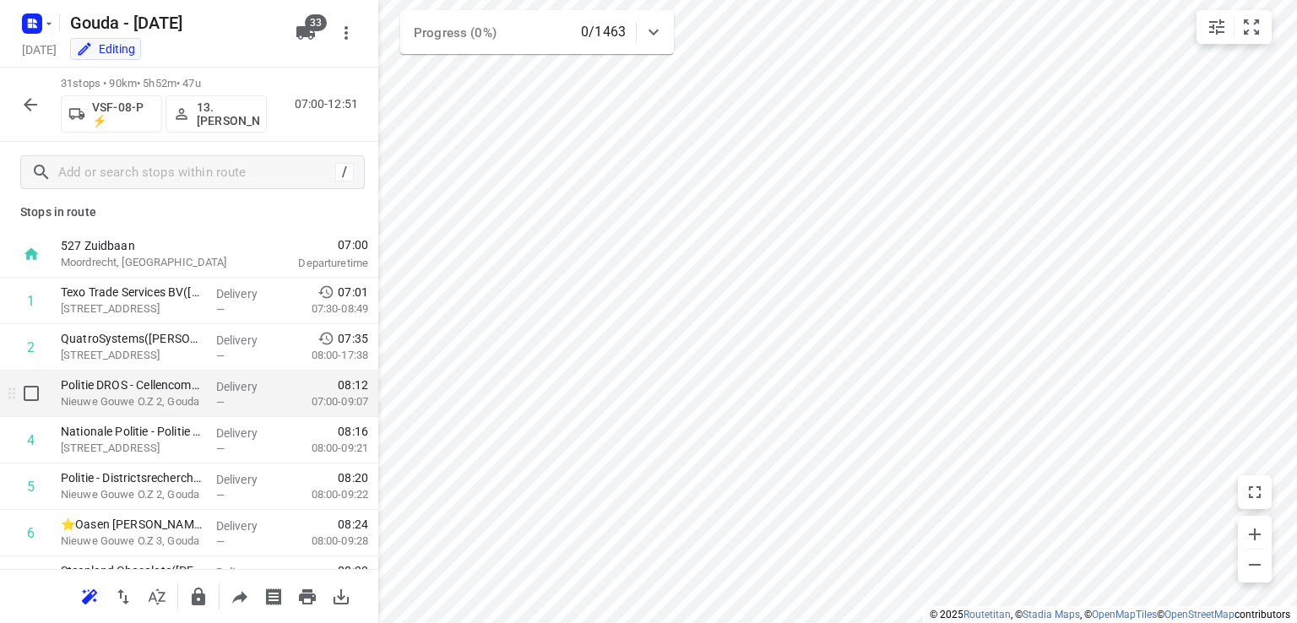
scroll to position [0, 0]
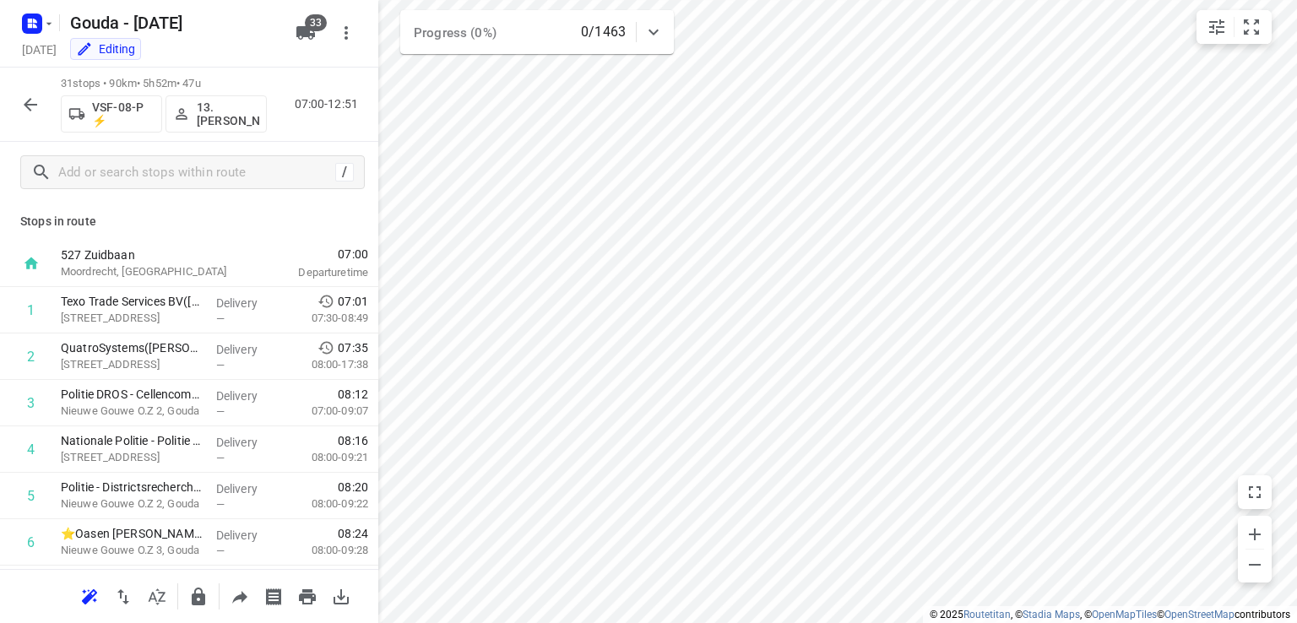
click at [32, 100] on icon "button" at bounding box center [30, 105] width 20 height 20
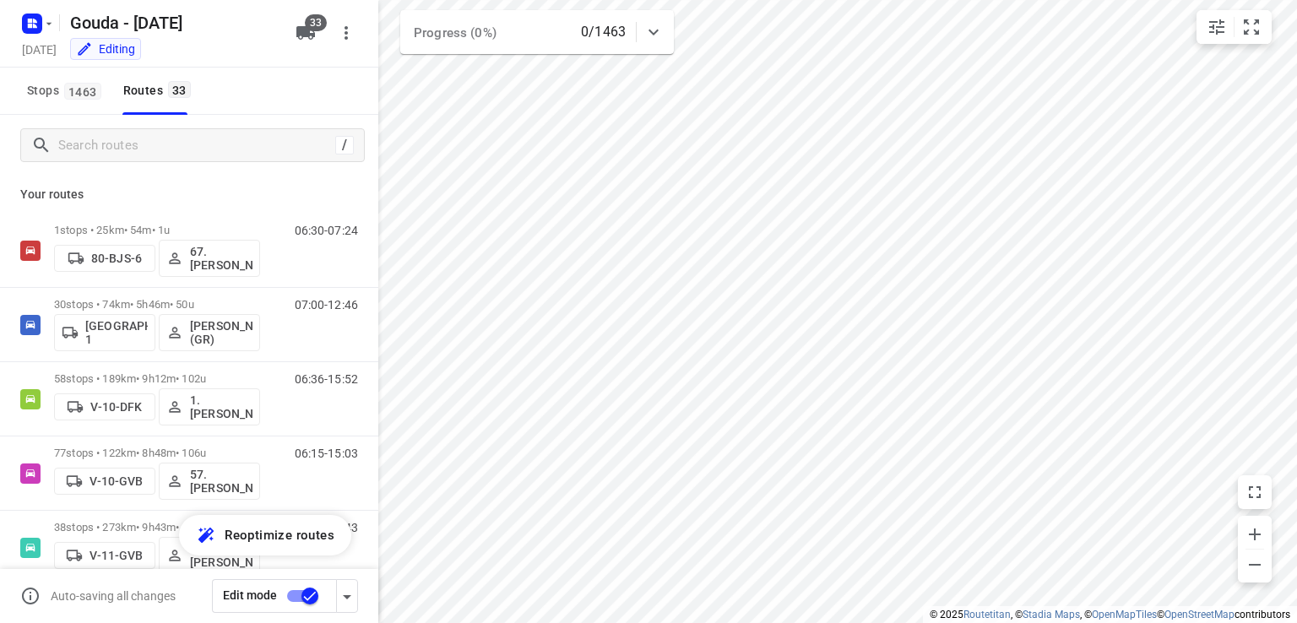
click at [344, 590] on icon "button" at bounding box center [347, 597] width 20 height 20
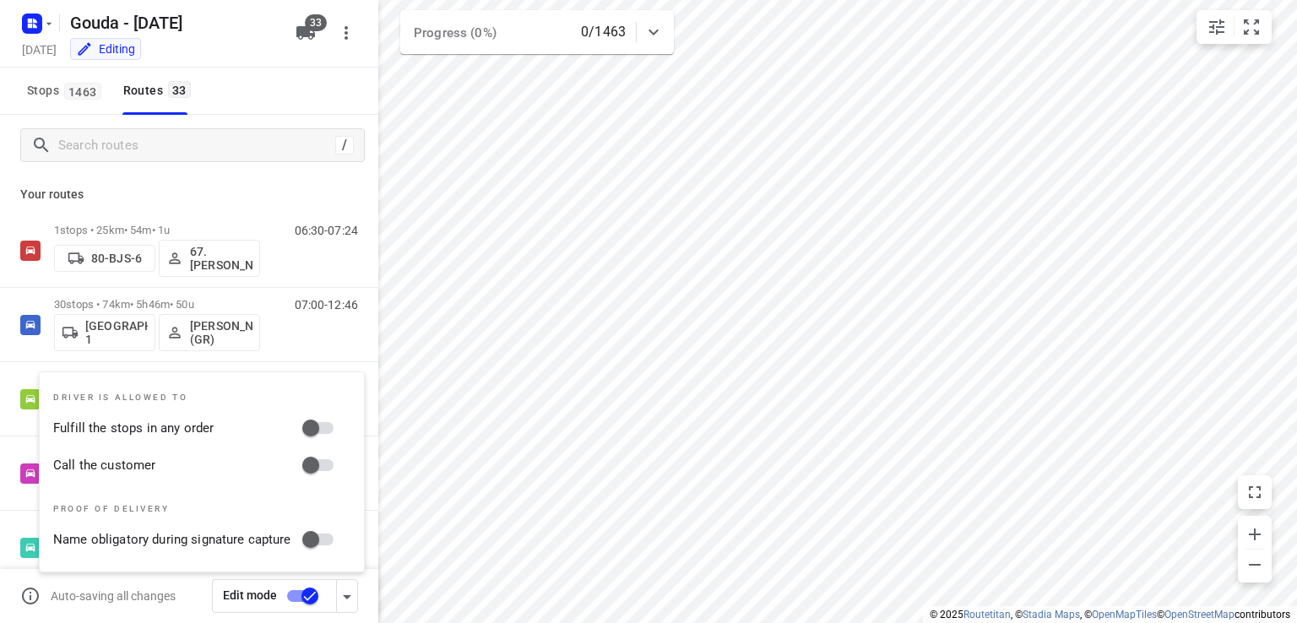
click at [318, 422] on input "Fulfill the stops in any order" at bounding box center [311, 428] width 96 height 32
checkbox input "true"
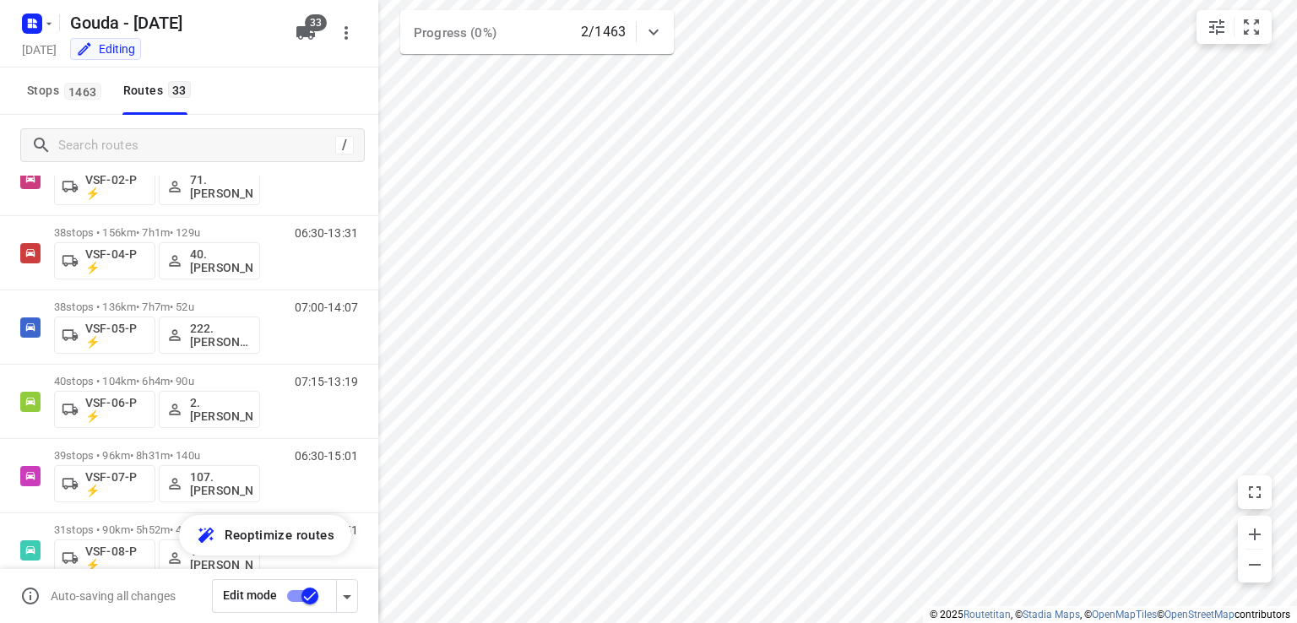
scroll to position [2114, 0]
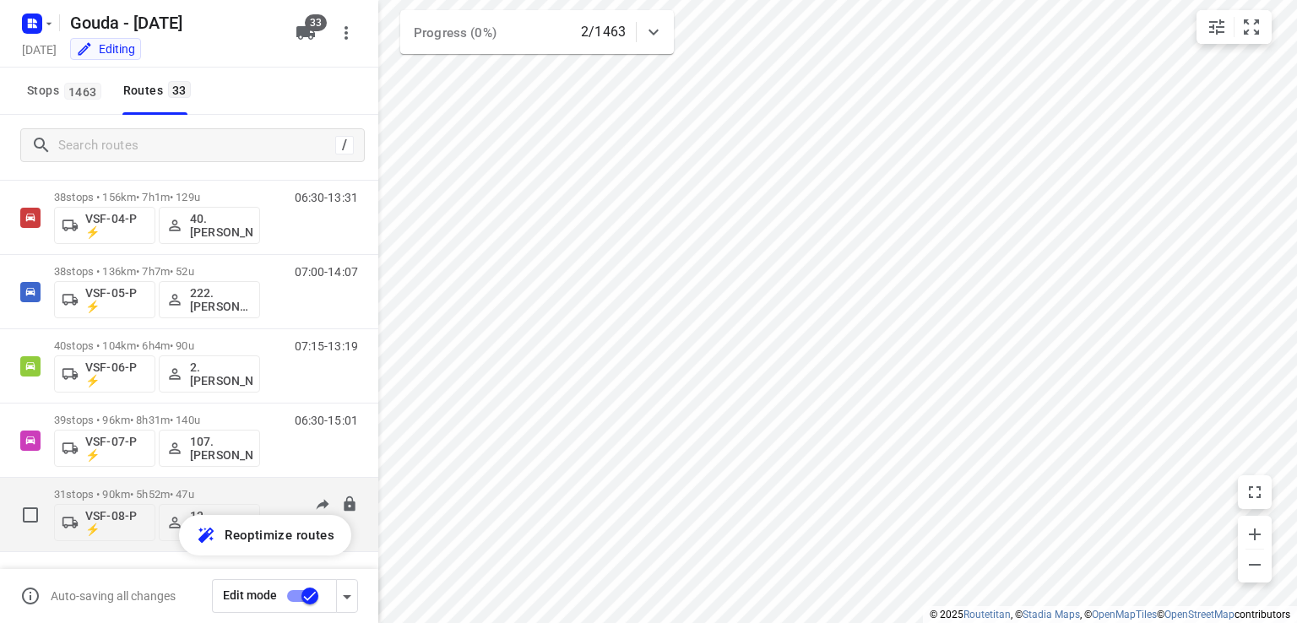
click at [218, 489] on p "31 stops • 90km • 5h52m • 47u" at bounding box center [157, 494] width 206 height 13
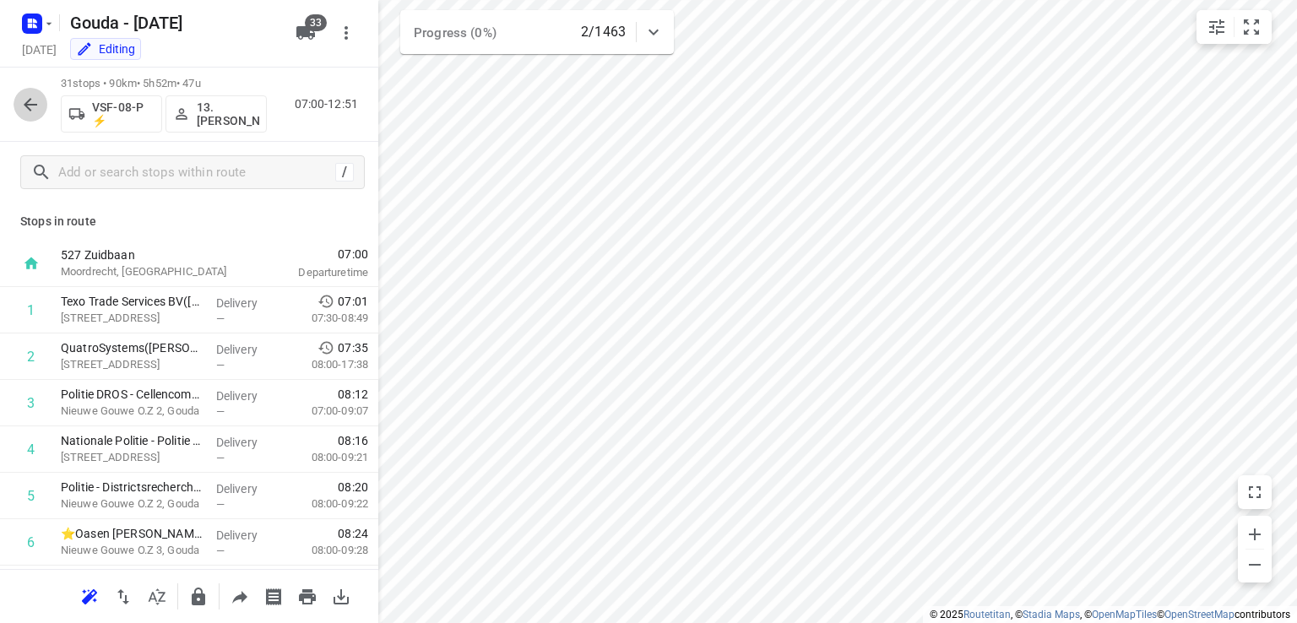
click at [36, 106] on icon "button" at bounding box center [30, 105] width 20 height 20
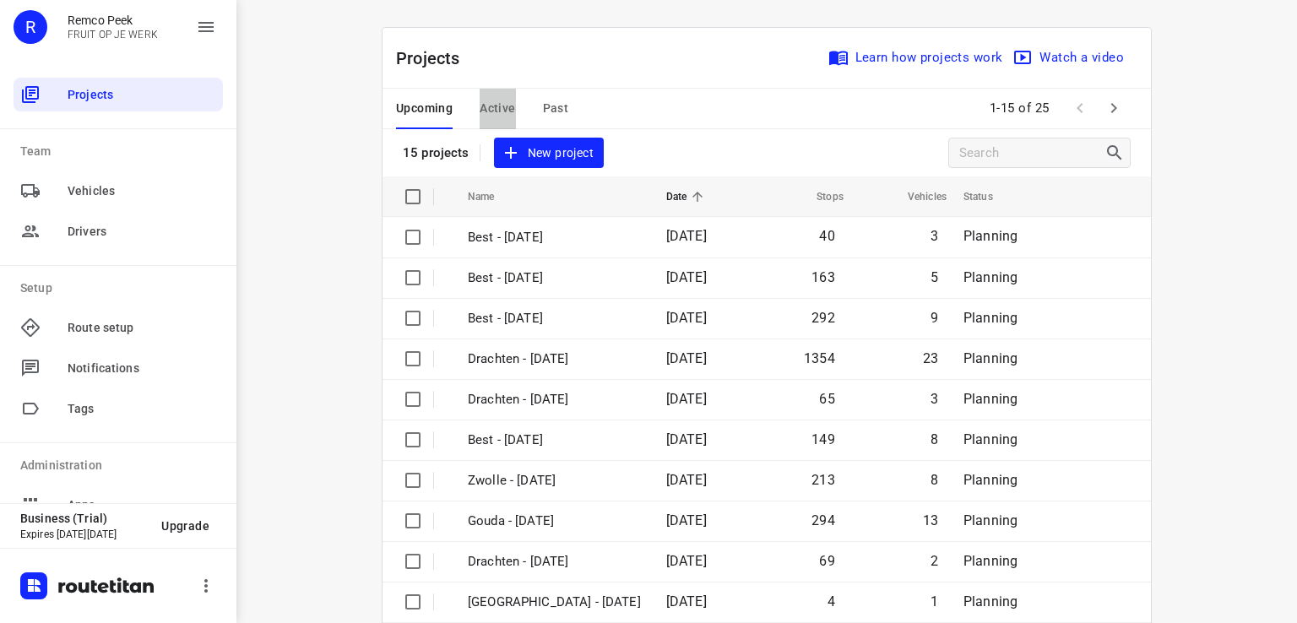
click at [486, 104] on span "Active" at bounding box center [497, 108] width 35 height 21
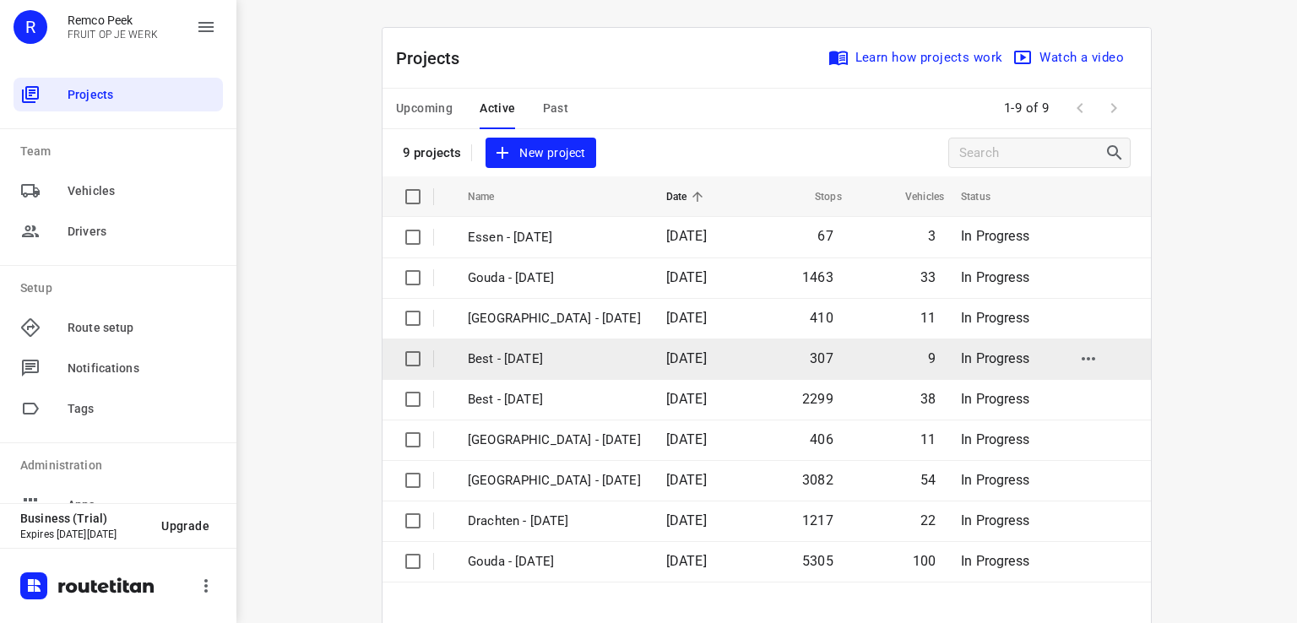
scroll to position [84, 0]
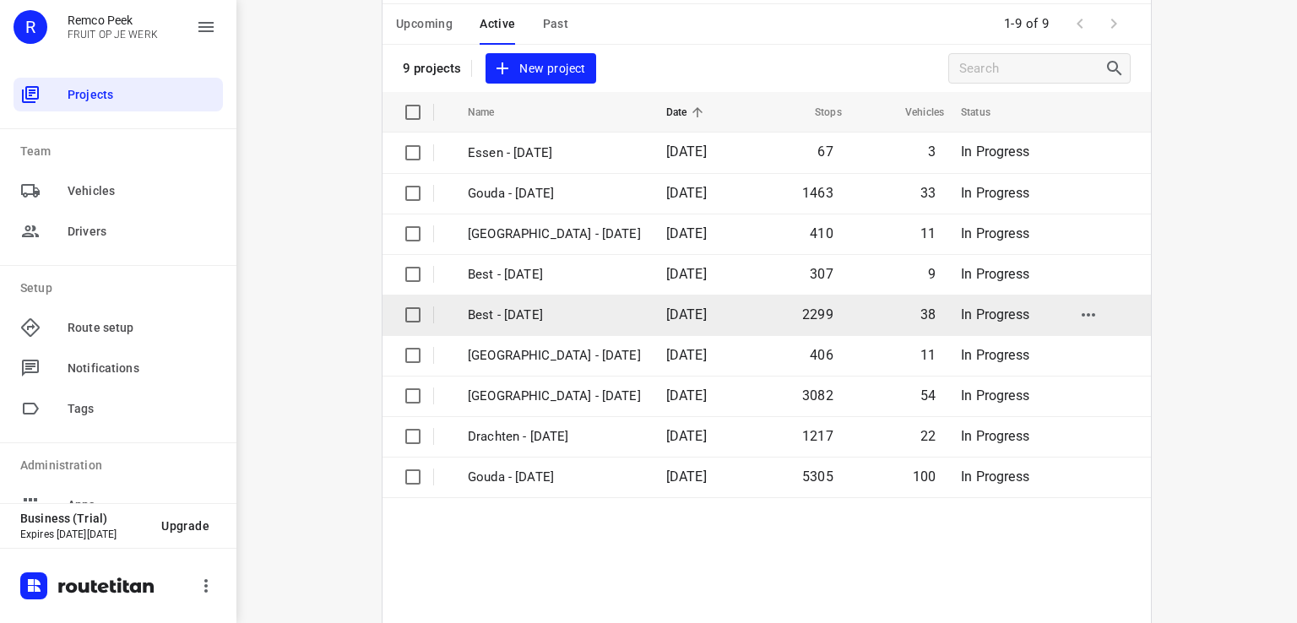
click at [517, 322] on p "Best - [DATE]" at bounding box center [554, 315] width 173 height 19
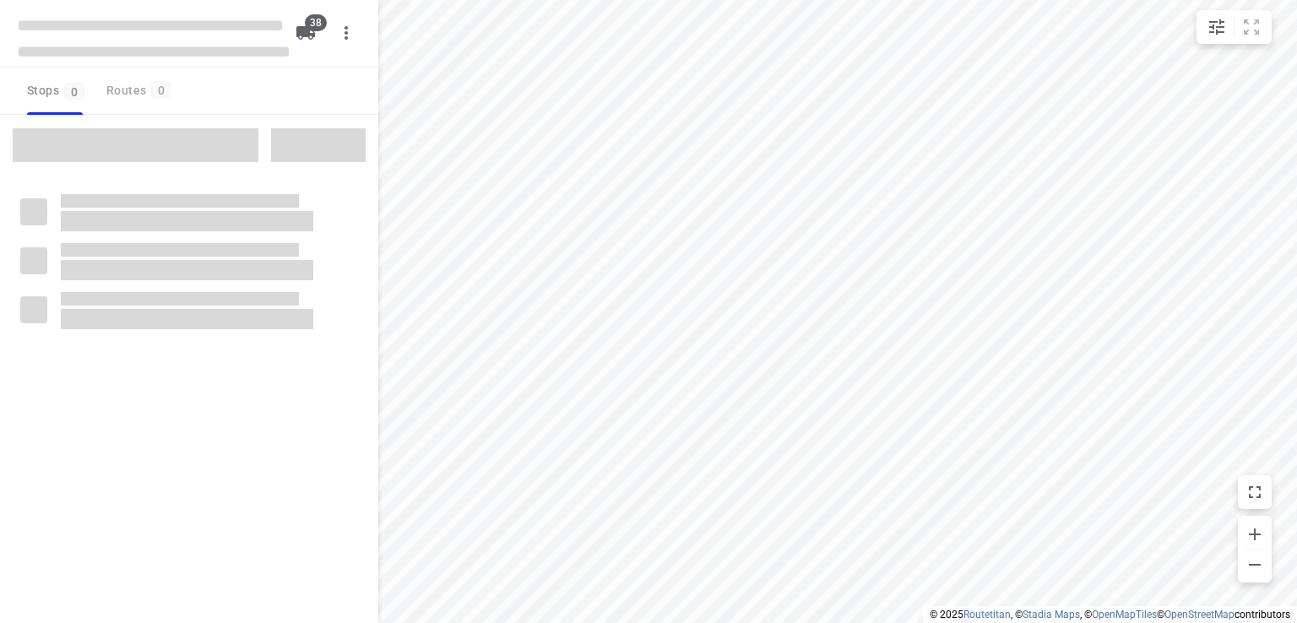
checkbox input "true"
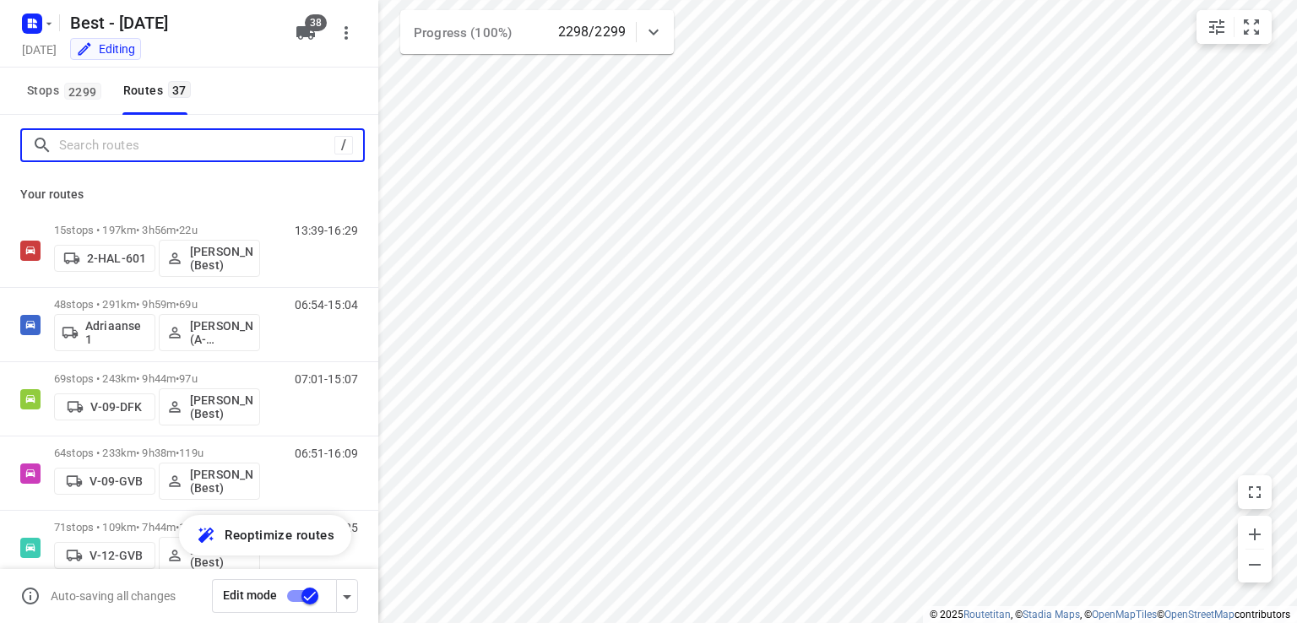
click at [199, 153] on input "Search routes" at bounding box center [196, 146] width 275 height 26
click at [154, 136] on input "Search routes" at bounding box center [211, 146] width 304 height 26
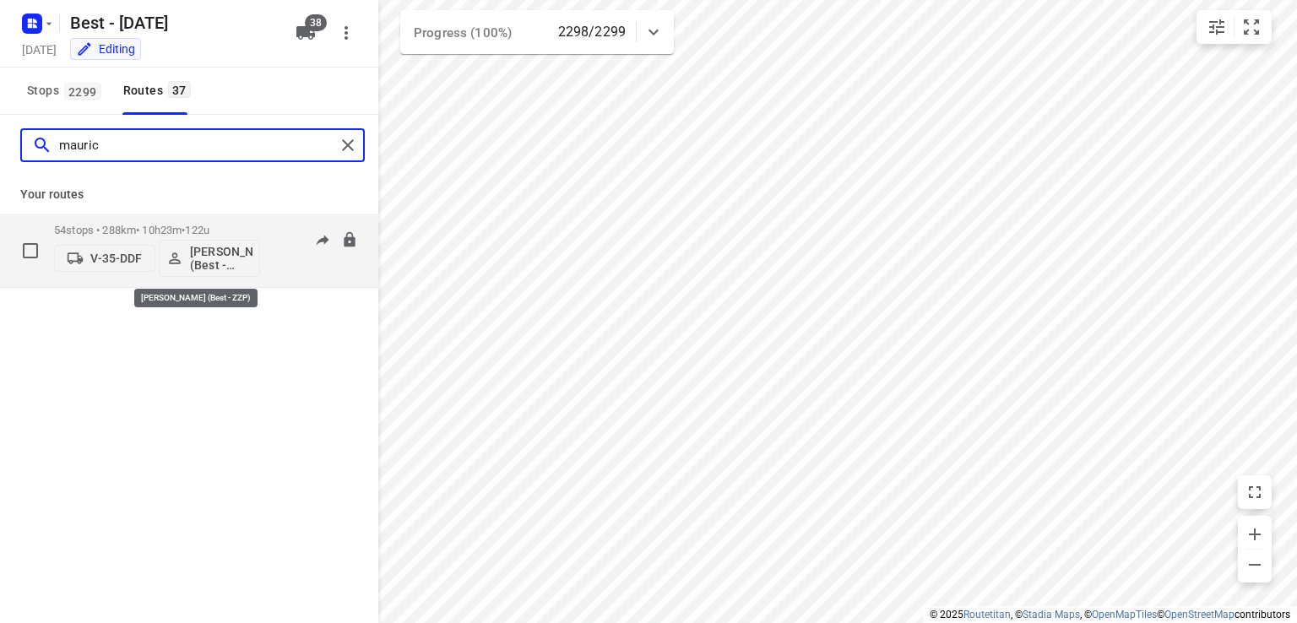
type input "mauric"
click at [223, 250] on p "[PERSON_NAME] (Best - ZZP)" at bounding box center [221, 258] width 63 height 27
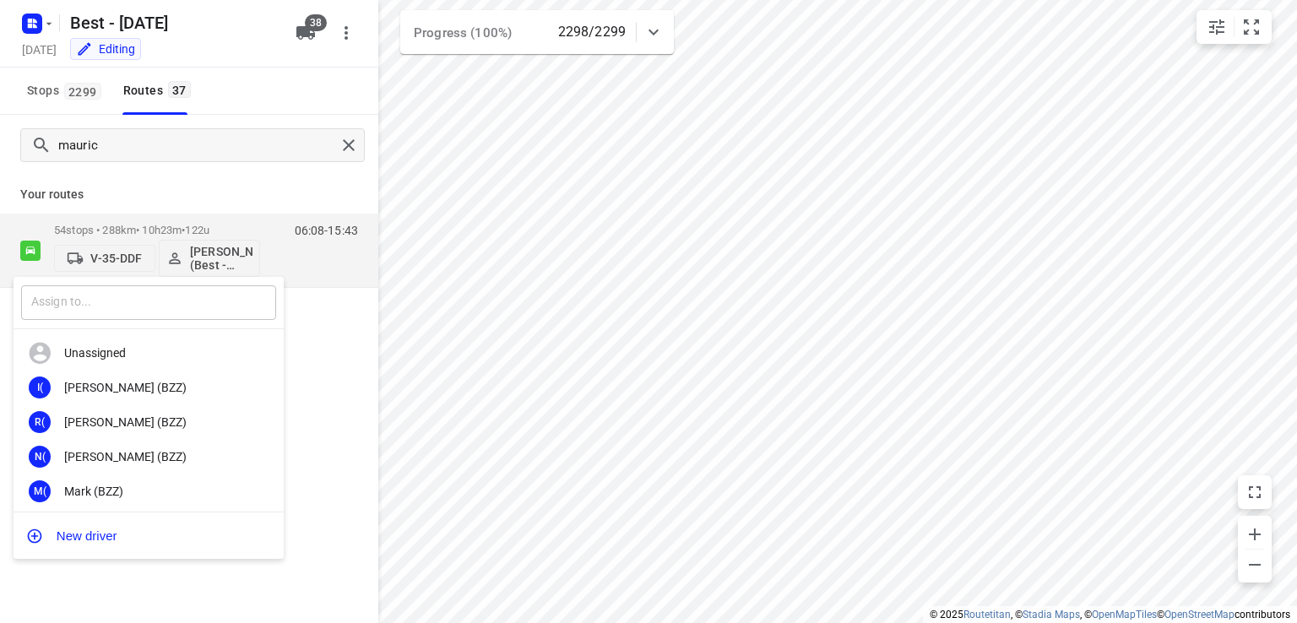
click at [186, 301] on input "text" at bounding box center [148, 302] width 255 height 35
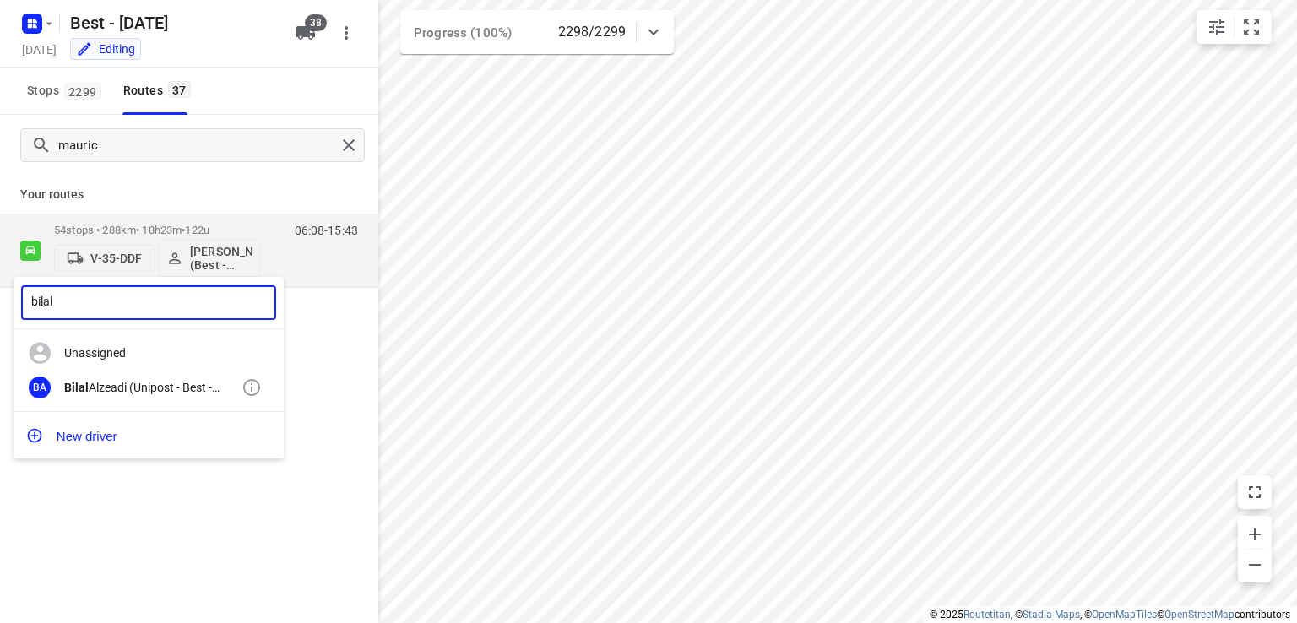
type input "bilal"
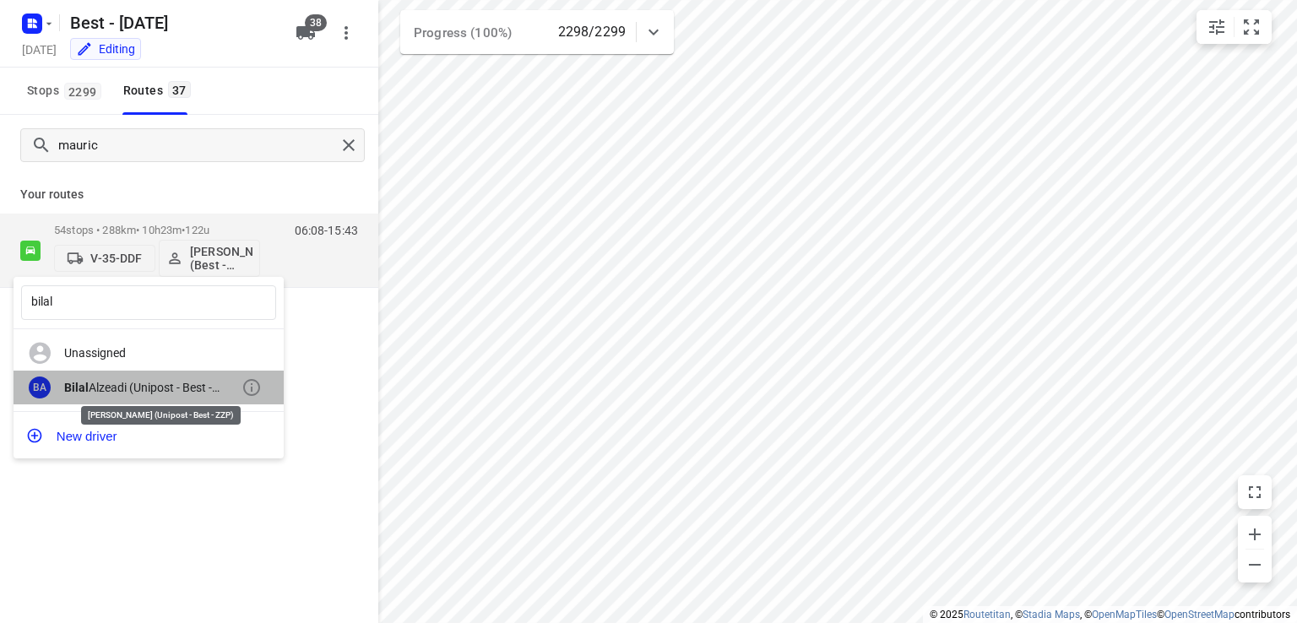
click at [186, 389] on div "Bilal Alzeadi (Unipost - Best - ZZP)" at bounding box center [152, 388] width 177 height 14
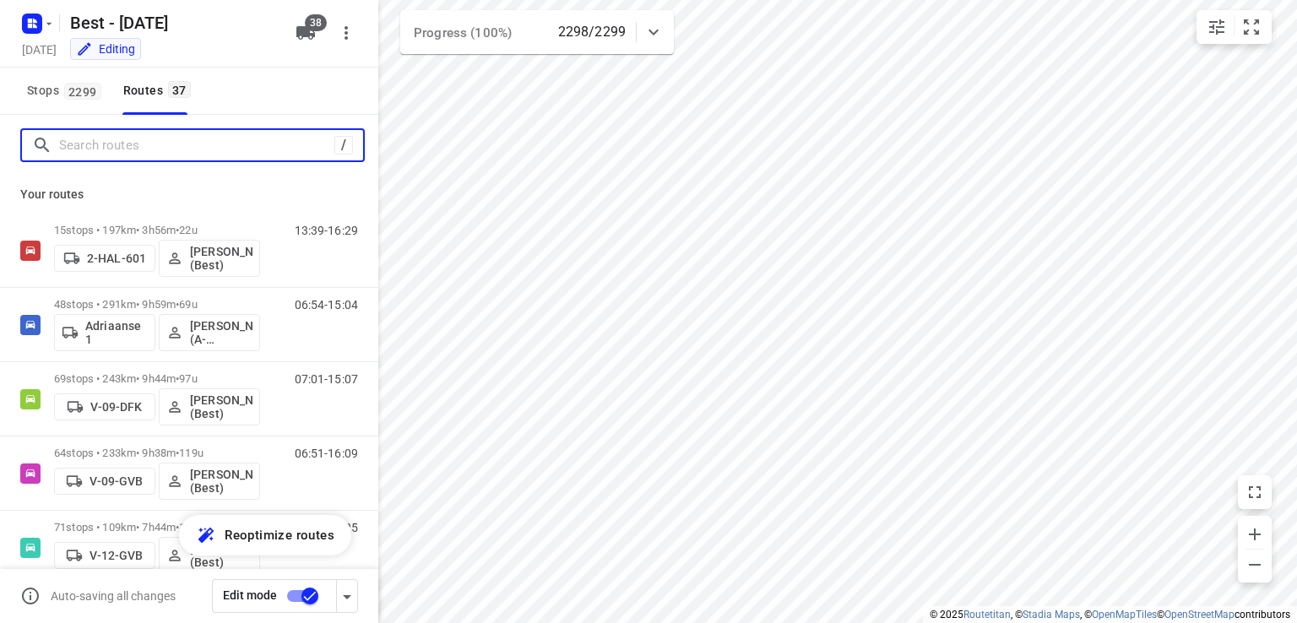
click at [151, 144] on input "Search routes" at bounding box center [196, 146] width 275 height 26
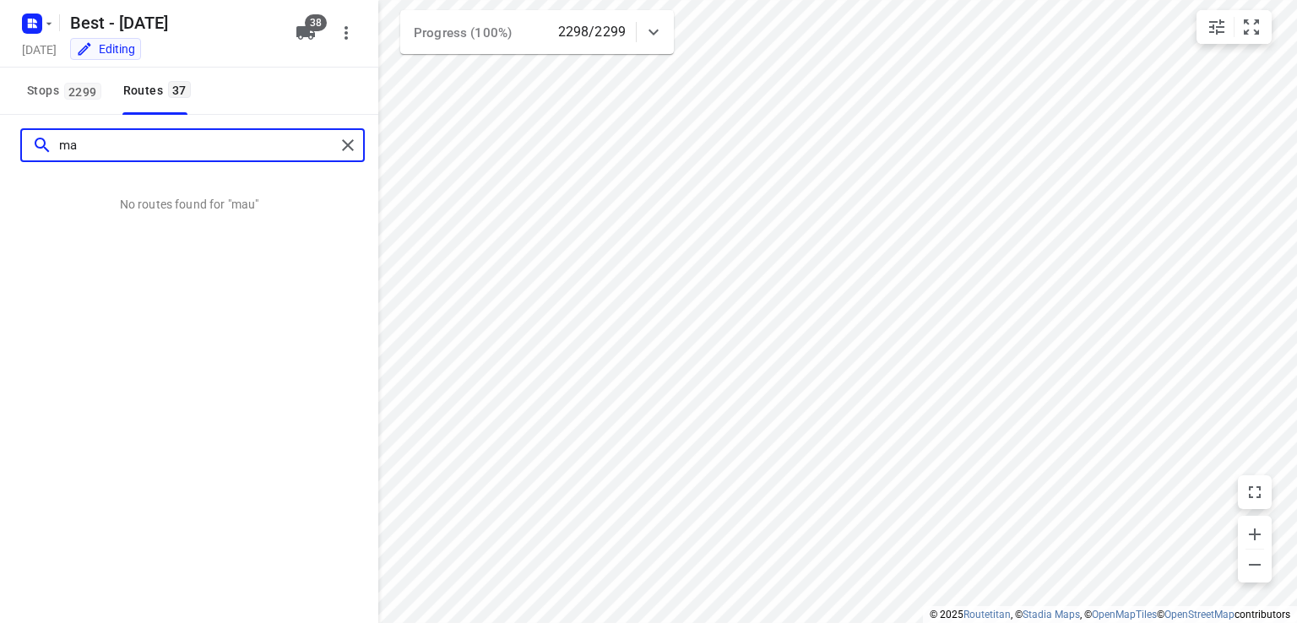
type input "m"
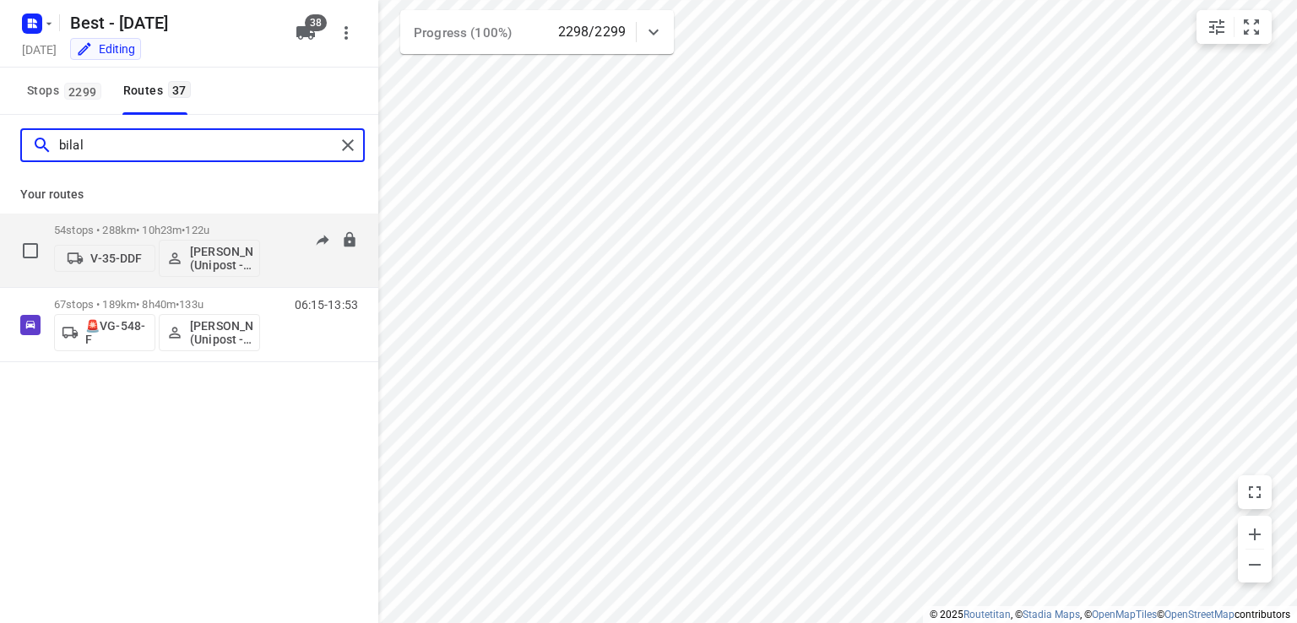
type input "bilal"
click at [231, 223] on div "54 stops • 288km • 10h23m • 122u V-35-DDF Bilal Alzeadi (Unipost - Best - ZZP)" at bounding box center [157, 250] width 206 height 70
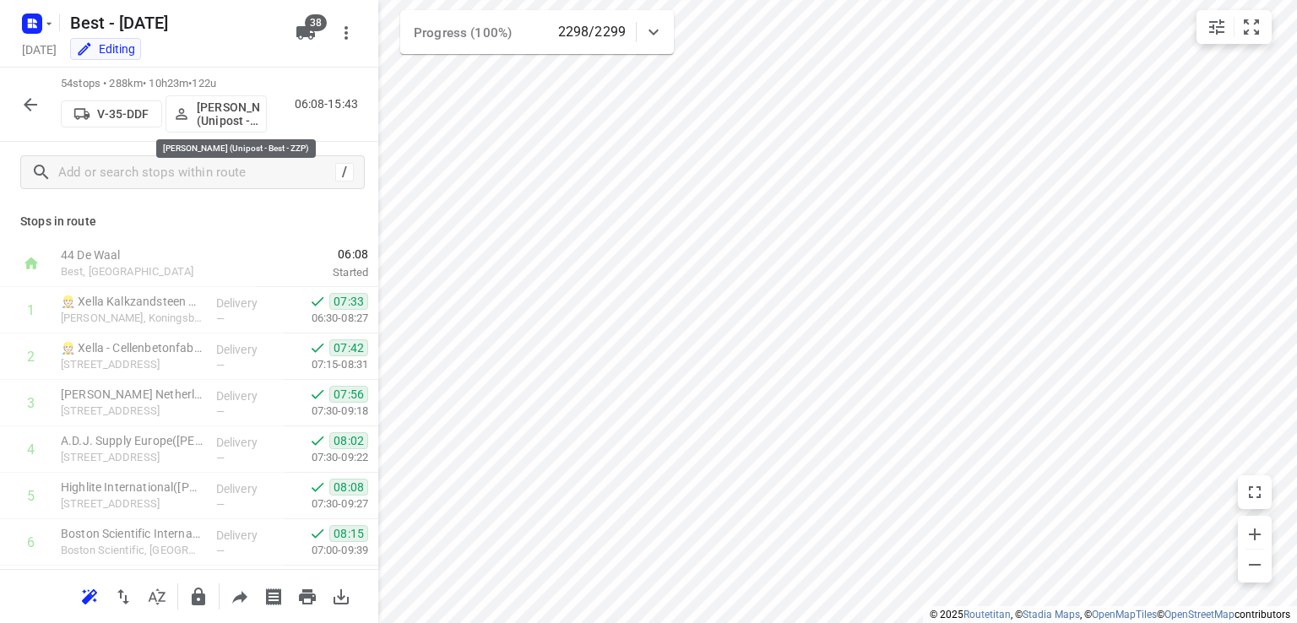
click at [214, 120] on p "[PERSON_NAME] (Unipost - Best - ZZP)" at bounding box center [228, 114] width 63 height 27
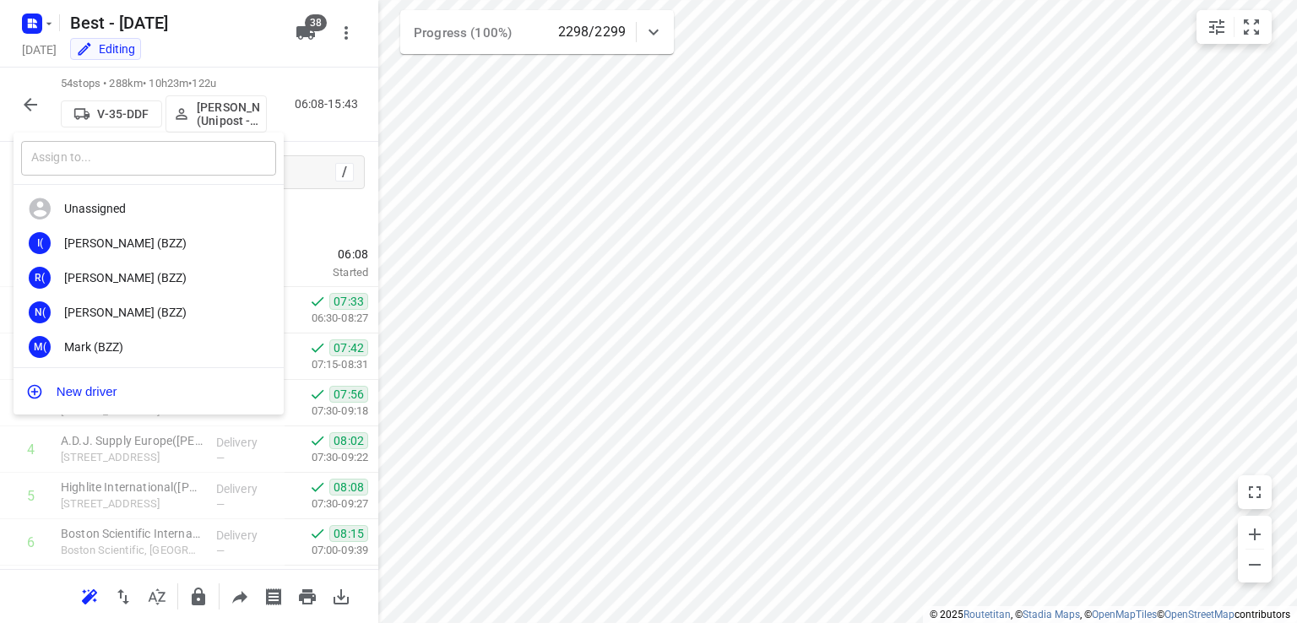
click at [160, 167] on input "text" at bounding box center [148, 158] width 255 height 35
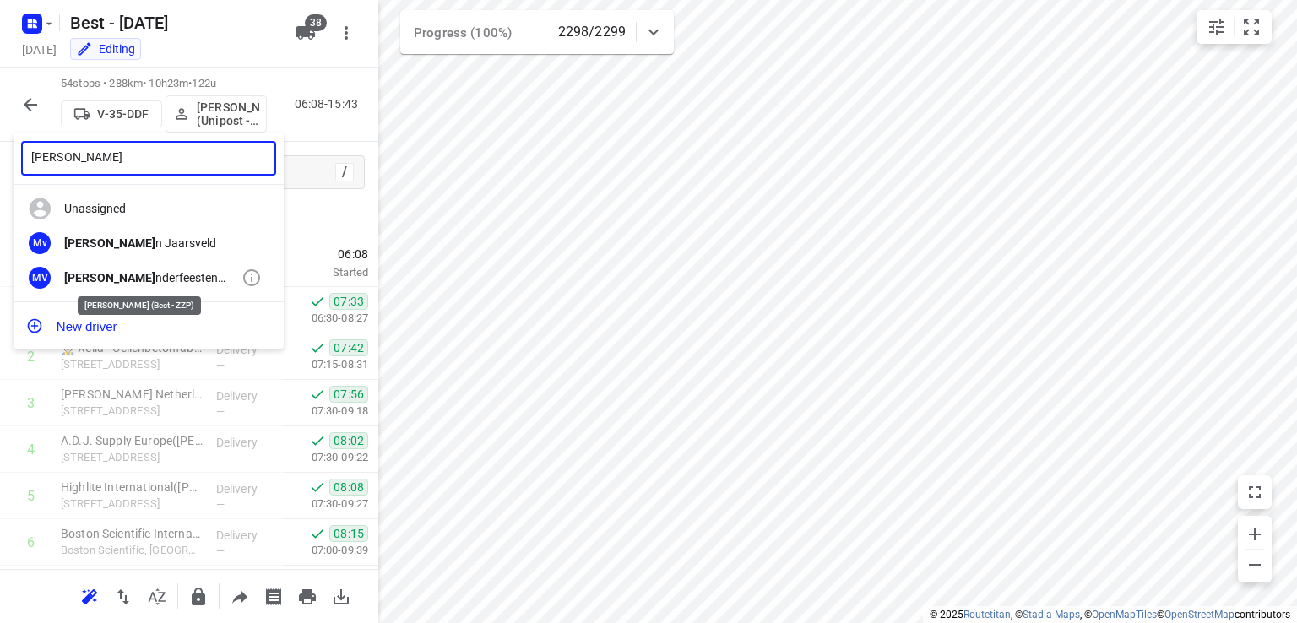
type input "maurice va"
click at [128, 272] on div "Maurice Va nderfeesten (Best - ZZP)" at bounding box center [152, 278] width 177 height 14
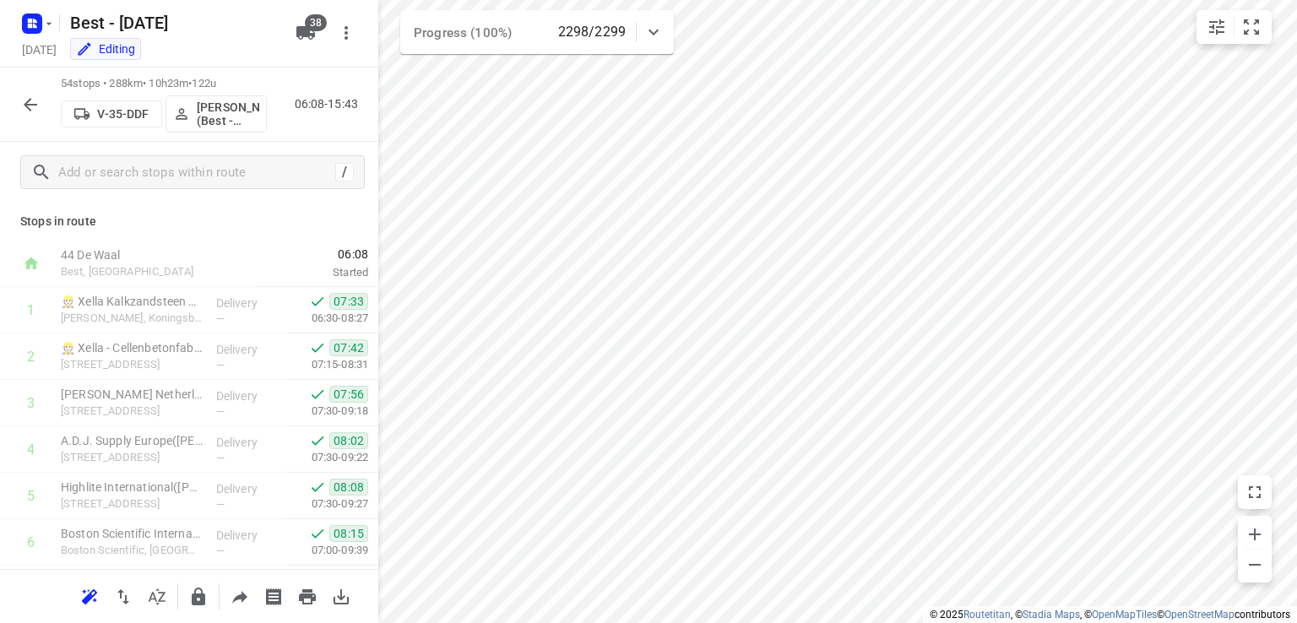
click at [46, 29] on div at bounding box center [189, 311] width 378 height 623
click at [47, 28] on icon "button" at bounding box center [49, 24] width 14 height 14
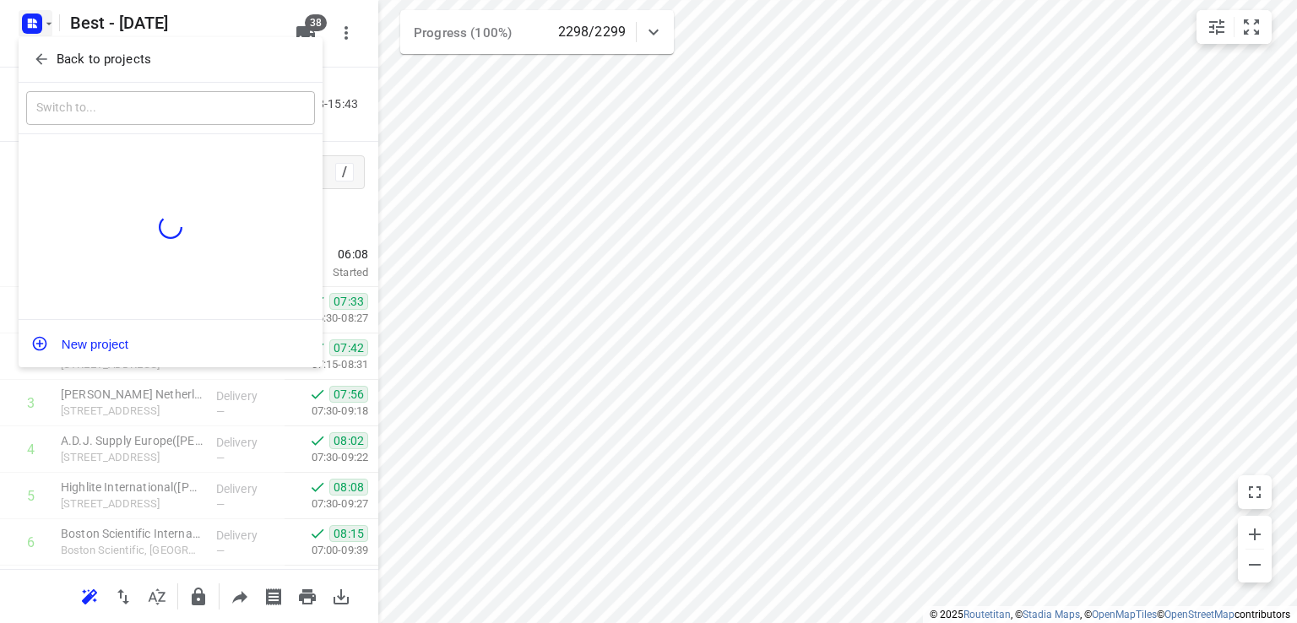
click at [57, 61] on p "Back to projects" at bounding box center [104, 59] width 95 height 19
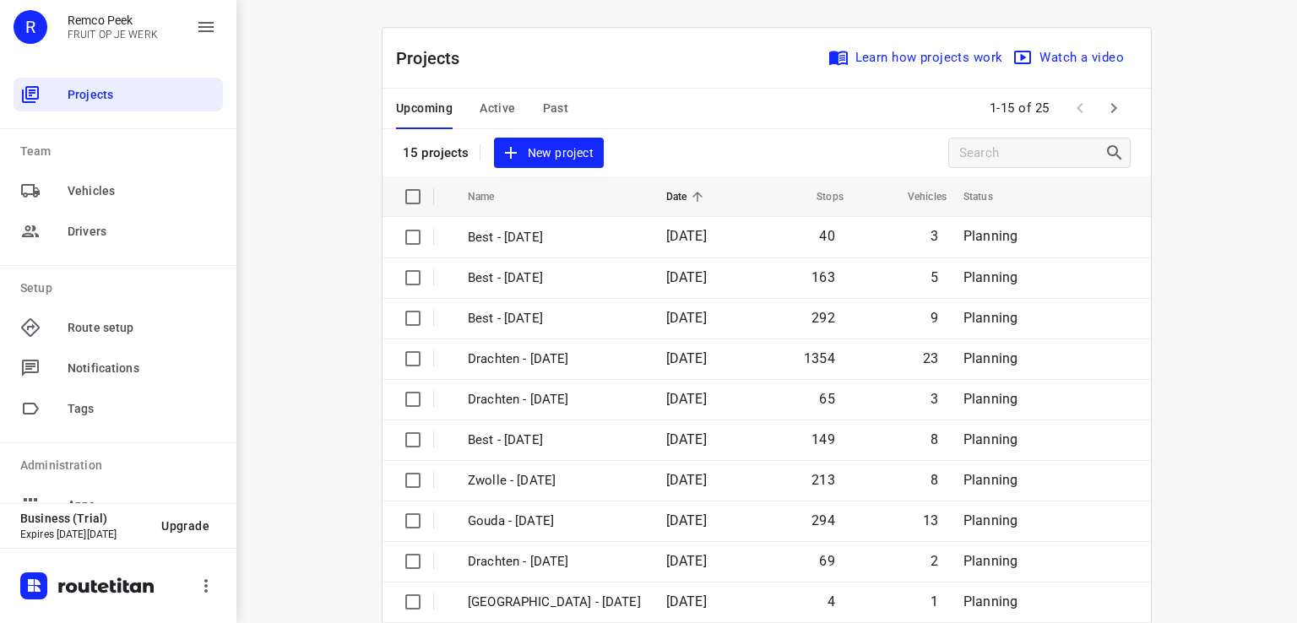
click at [490, 104] on span "Active" at bounding box center [497, 108] width 35 height 21
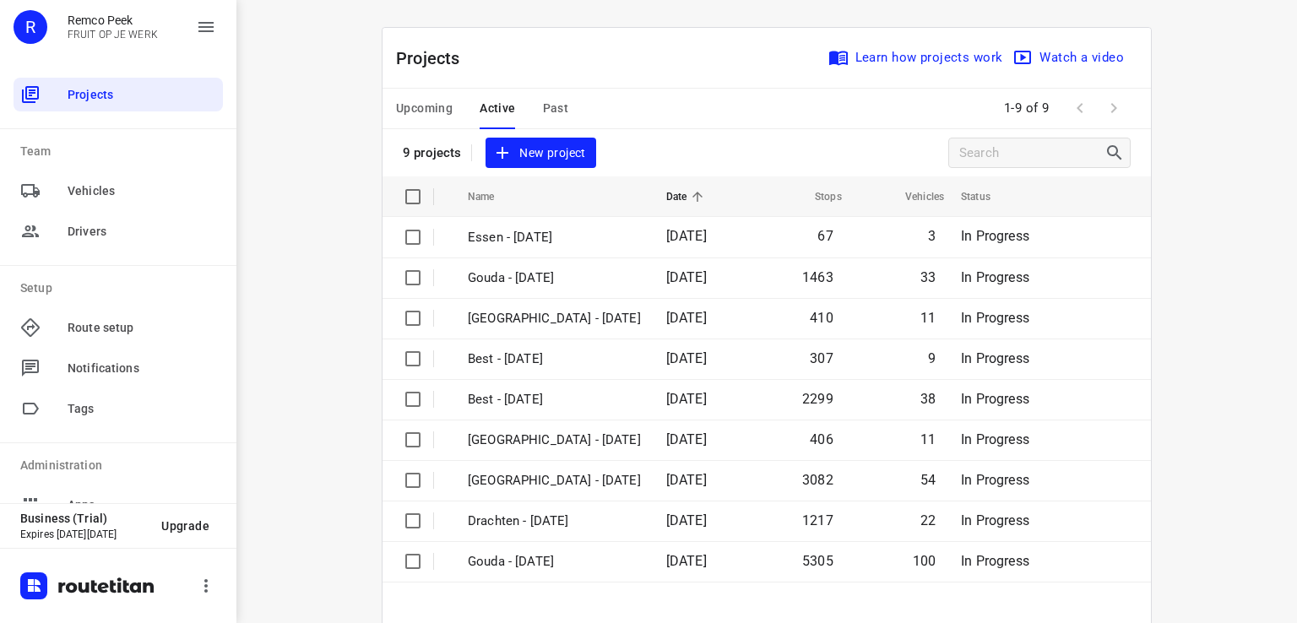
click at [419, 100] on span "Upcoming" at bounding box center [424, 108] width 57 height 21
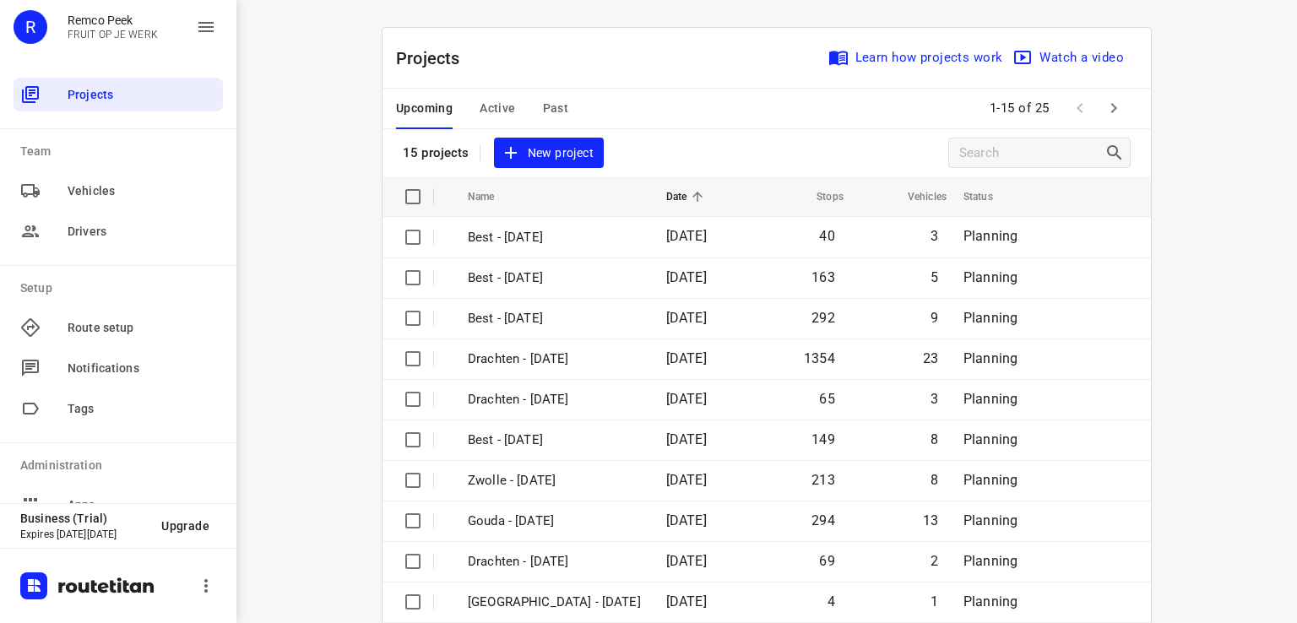
click at [1115, 111] on icon "button" at bounding box center [1114, 108] width 20 height 20
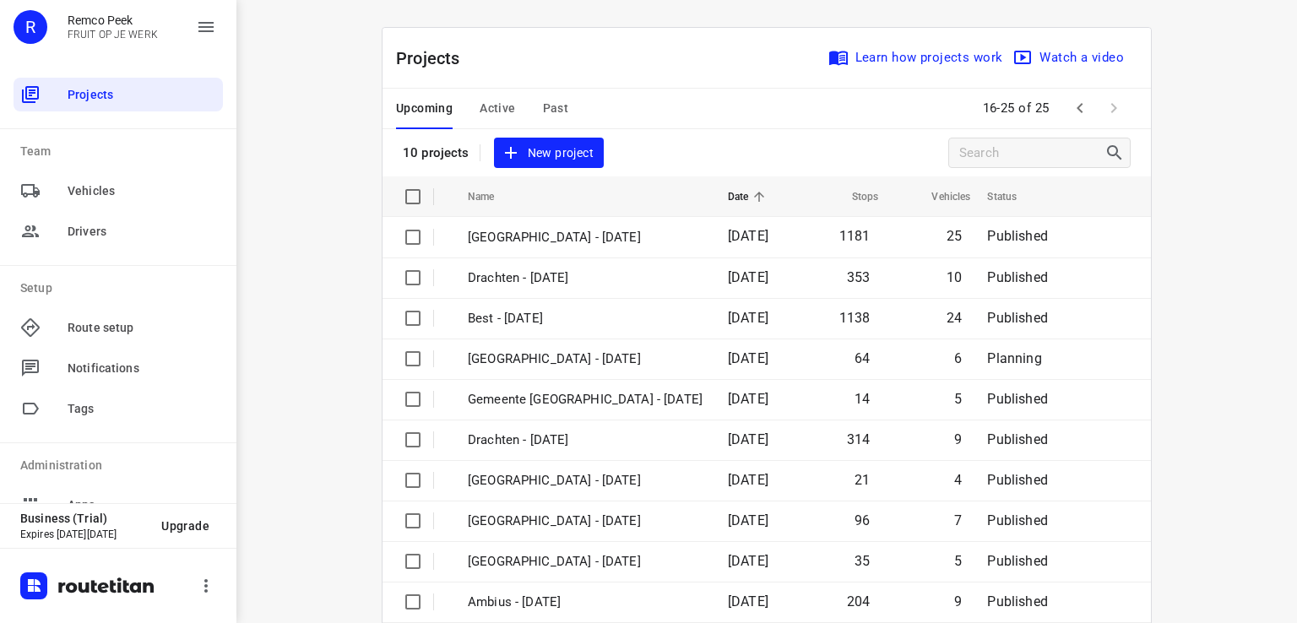
click at [501, 110] on span "Active" at bounding box center [497, 108] width 35 height 21
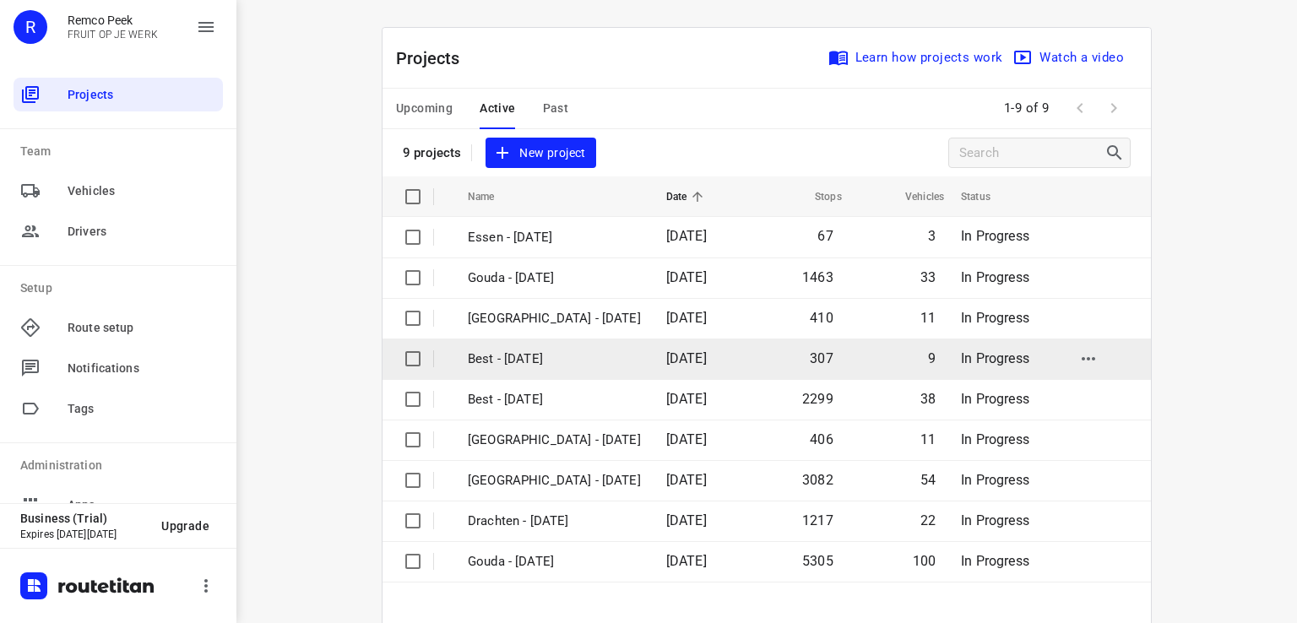
click at [530, 362] on p "Best - [DATE]" at bounding box center [554, 359] width 173 height 19
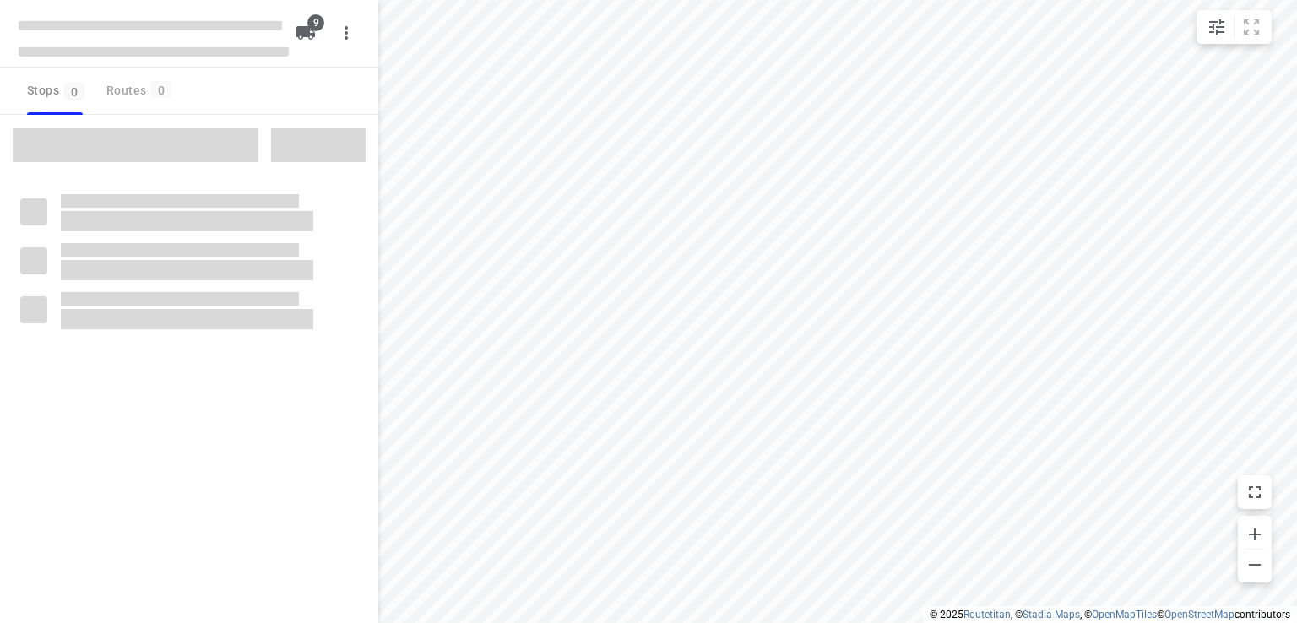
checkbox input "true"
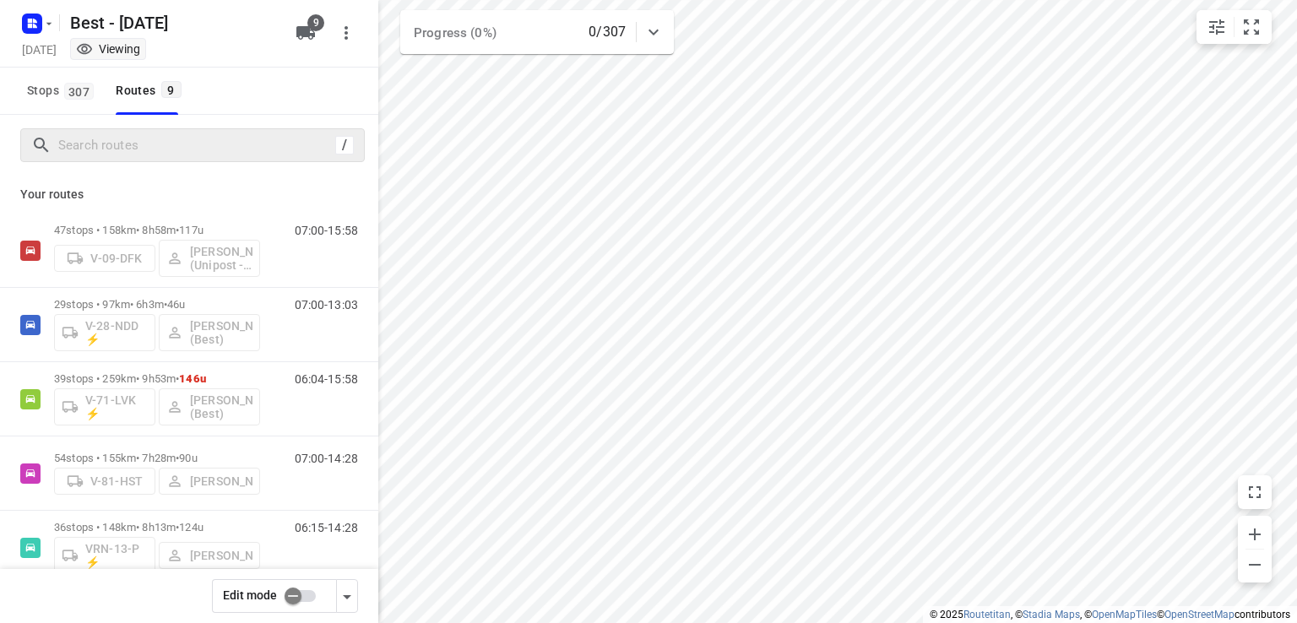
drag, startPoint x: 157, startPoint y: 131, endPoint x: 156, endPoint y: 141, distance: 10.2
click at [159, 131] on div "/" at bounding box center [192, 145] width 345 height 34
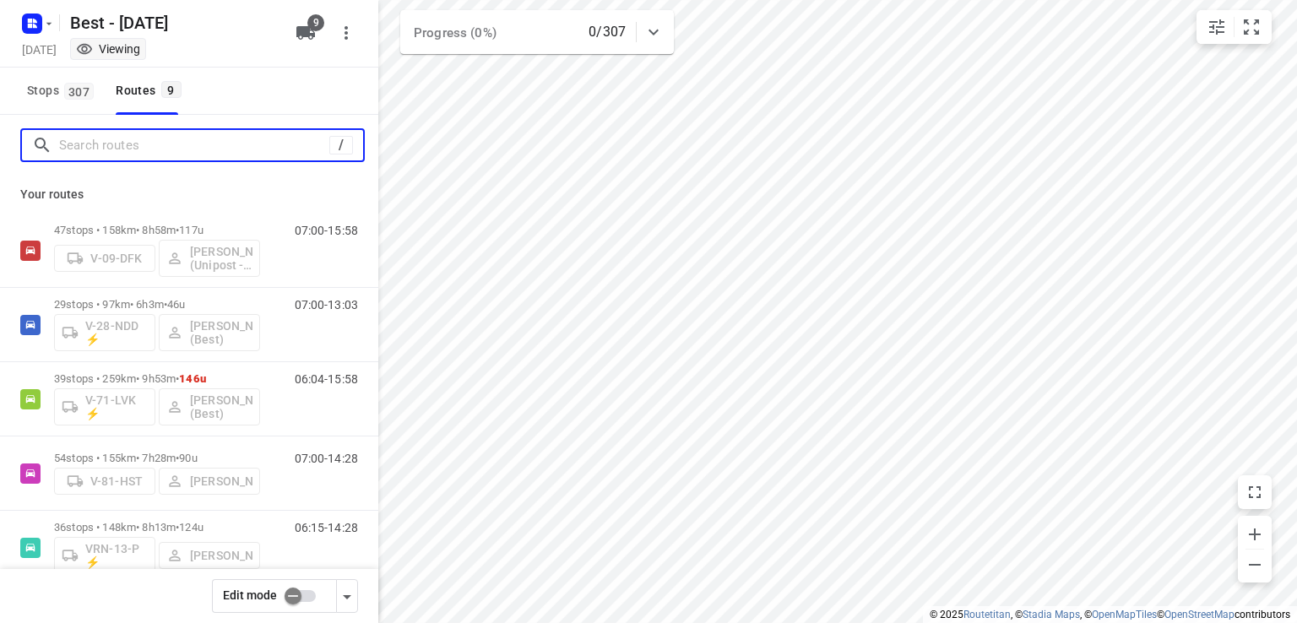
click at [158, 145] on input "Search routes" at bounding box center [194, 146] width 270 height 26
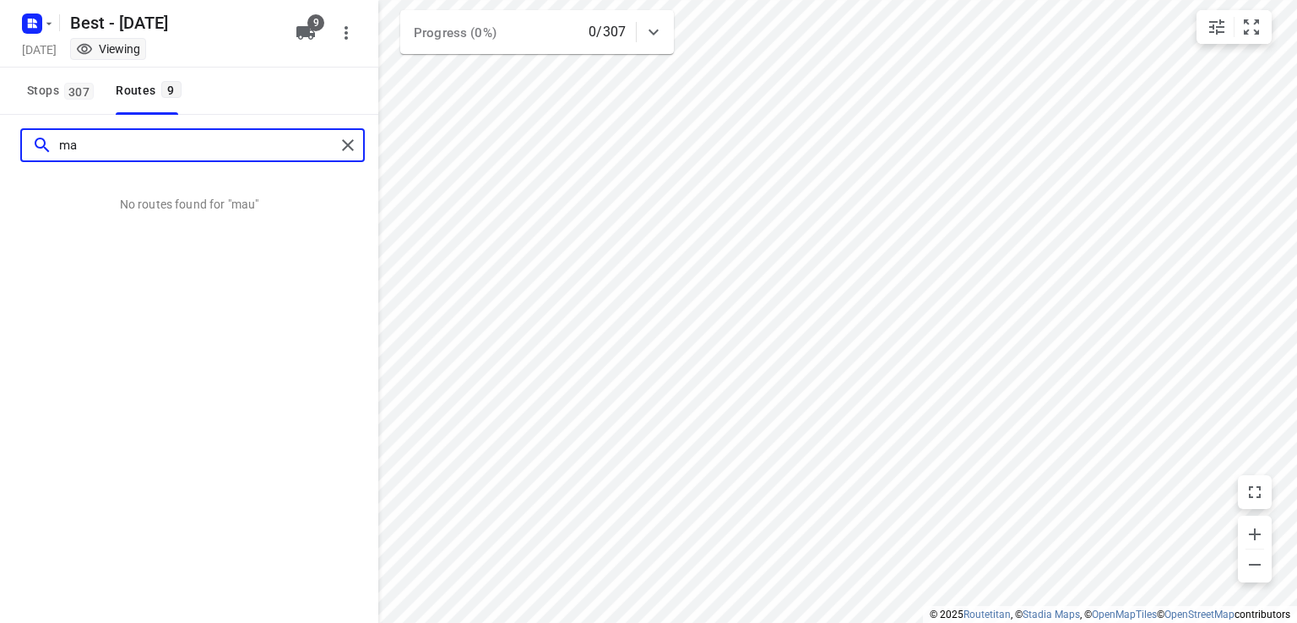
type input "m"
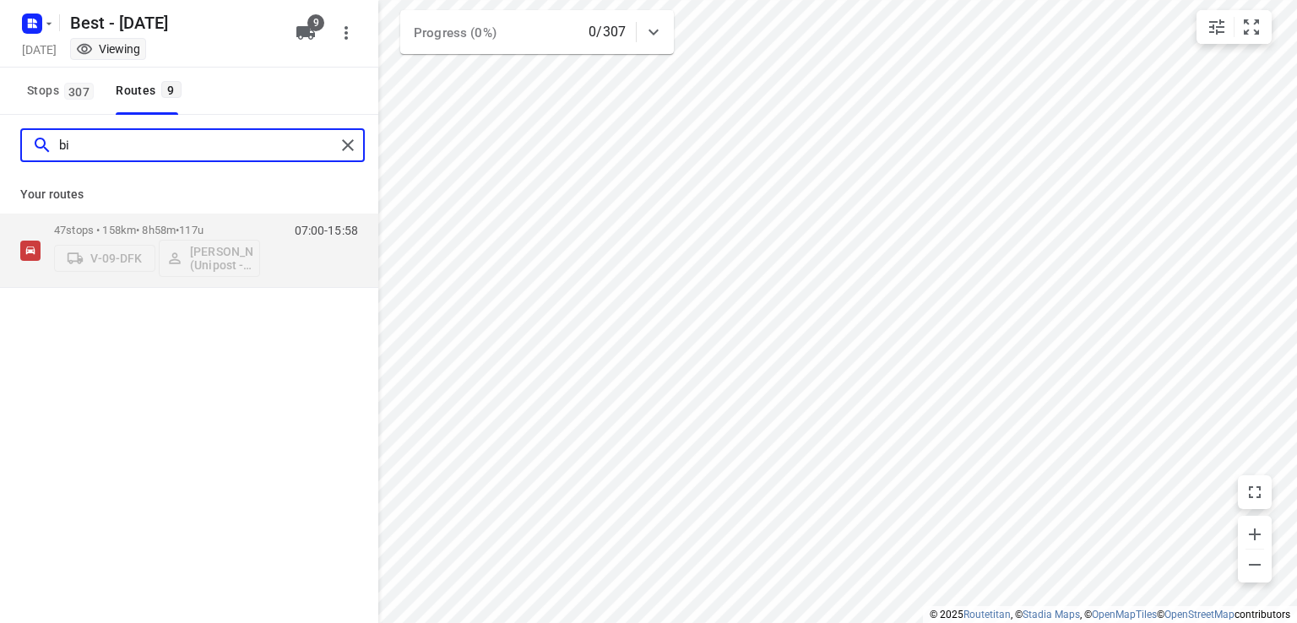
type input "b"
